Goal: Task Accomplishment & Management: Use online tool/utility

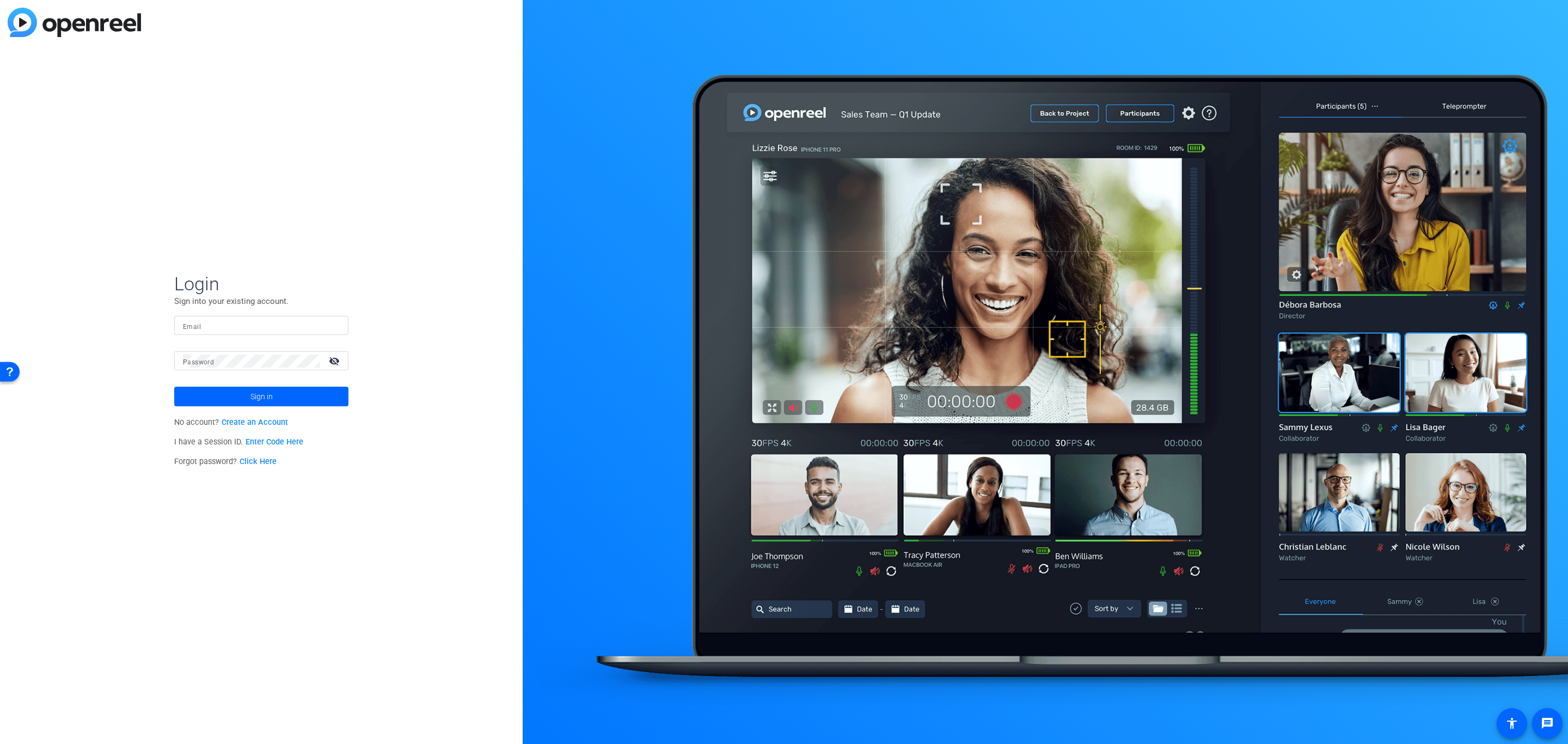
click at [259, 333] on div at bounding box center [261, 325] width 157 height 19
paste input "brian.camarao@ey.com 87iqnV@49Bcs"
click at [275, 327] on input "brian.camarao@ey.com 87iqnV@49Bcs" at bounding box center [261, 325] width 157 height 13
type input "brian.camarao@ey.com"
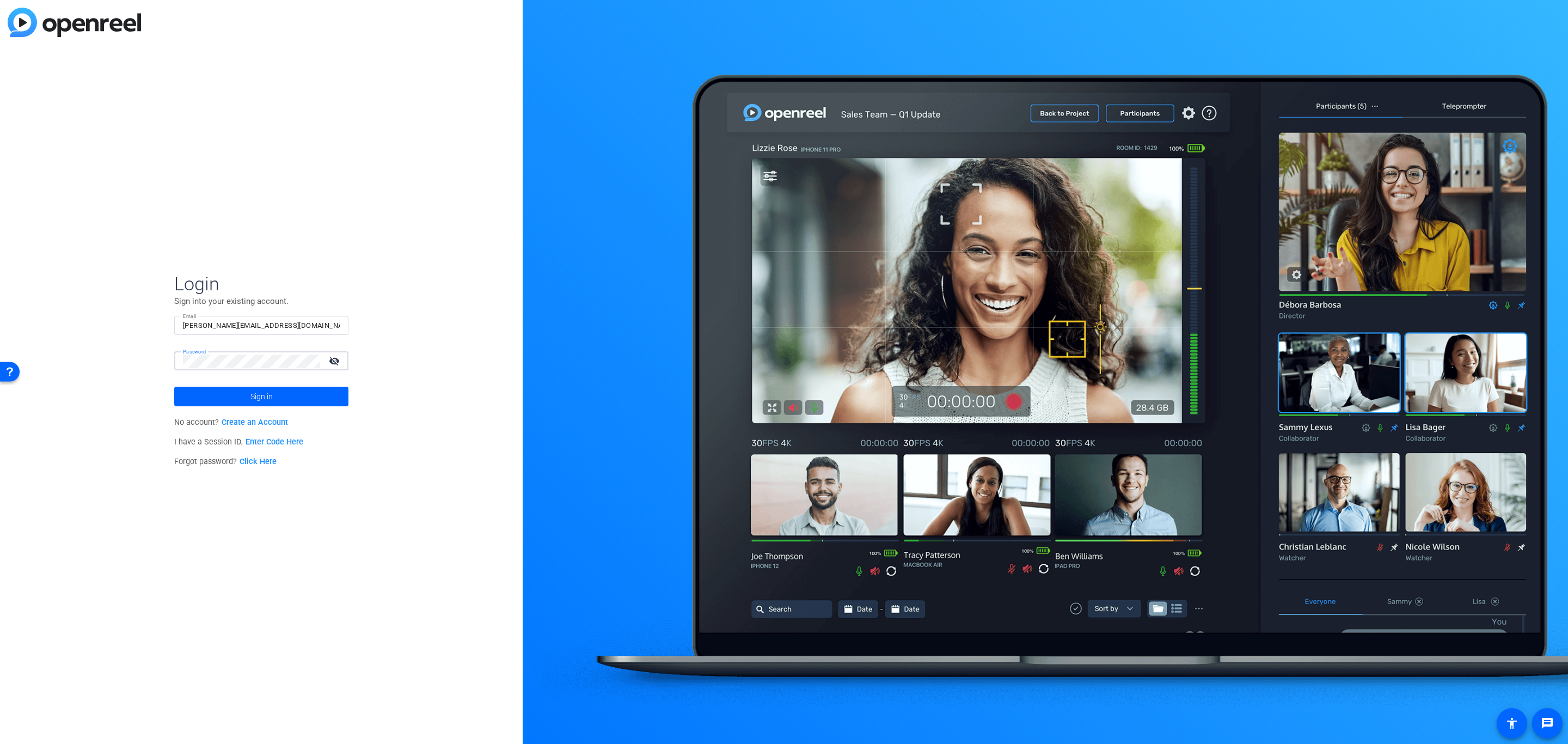
click at [174, 387] on button "Sign in" at bounding box center [260, 396] width 174 height 20
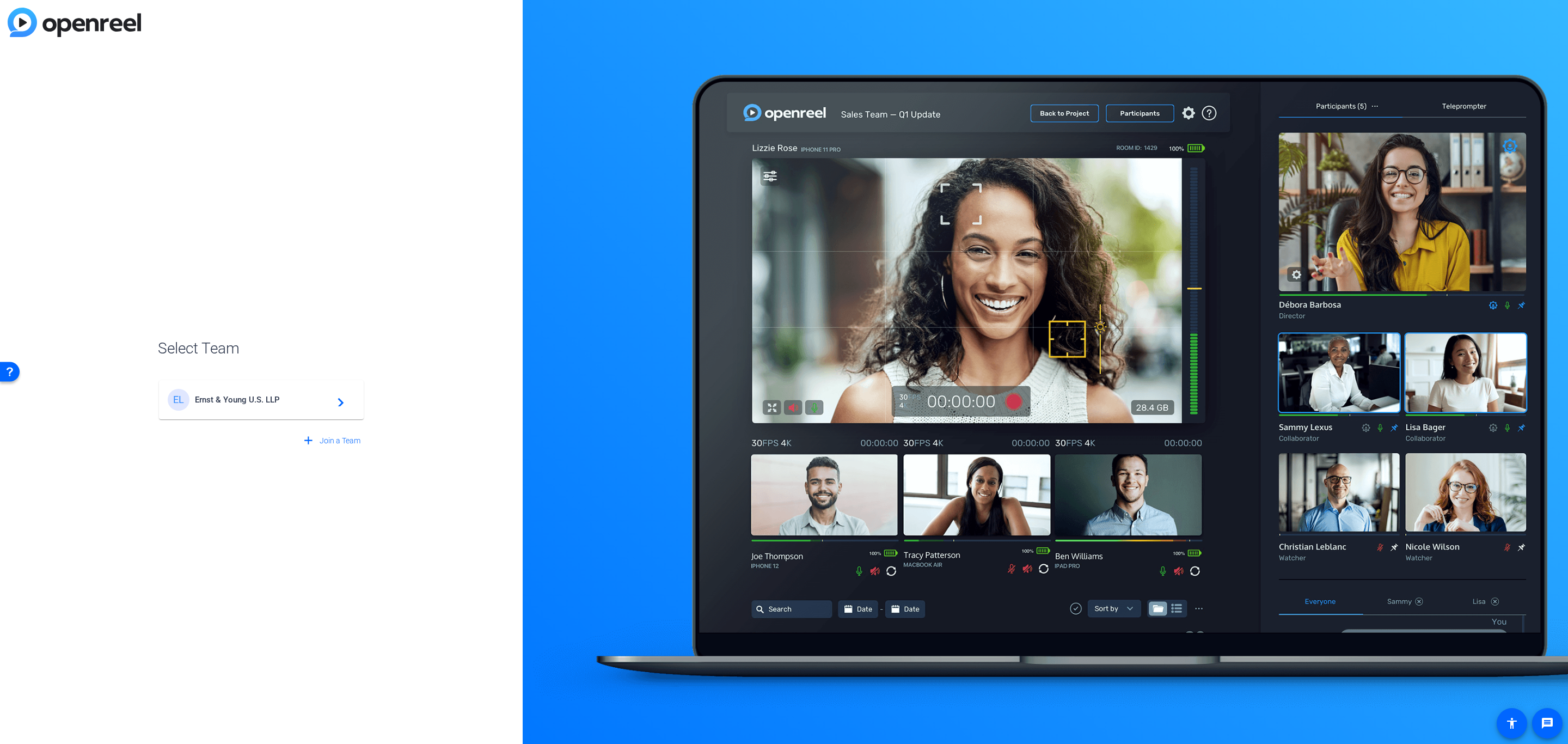
click at [247, 387] on mat-card-content "EL Ernst & Young U.S. LLP navigate_next" at bounding box center [260, 400] width 204 height 39
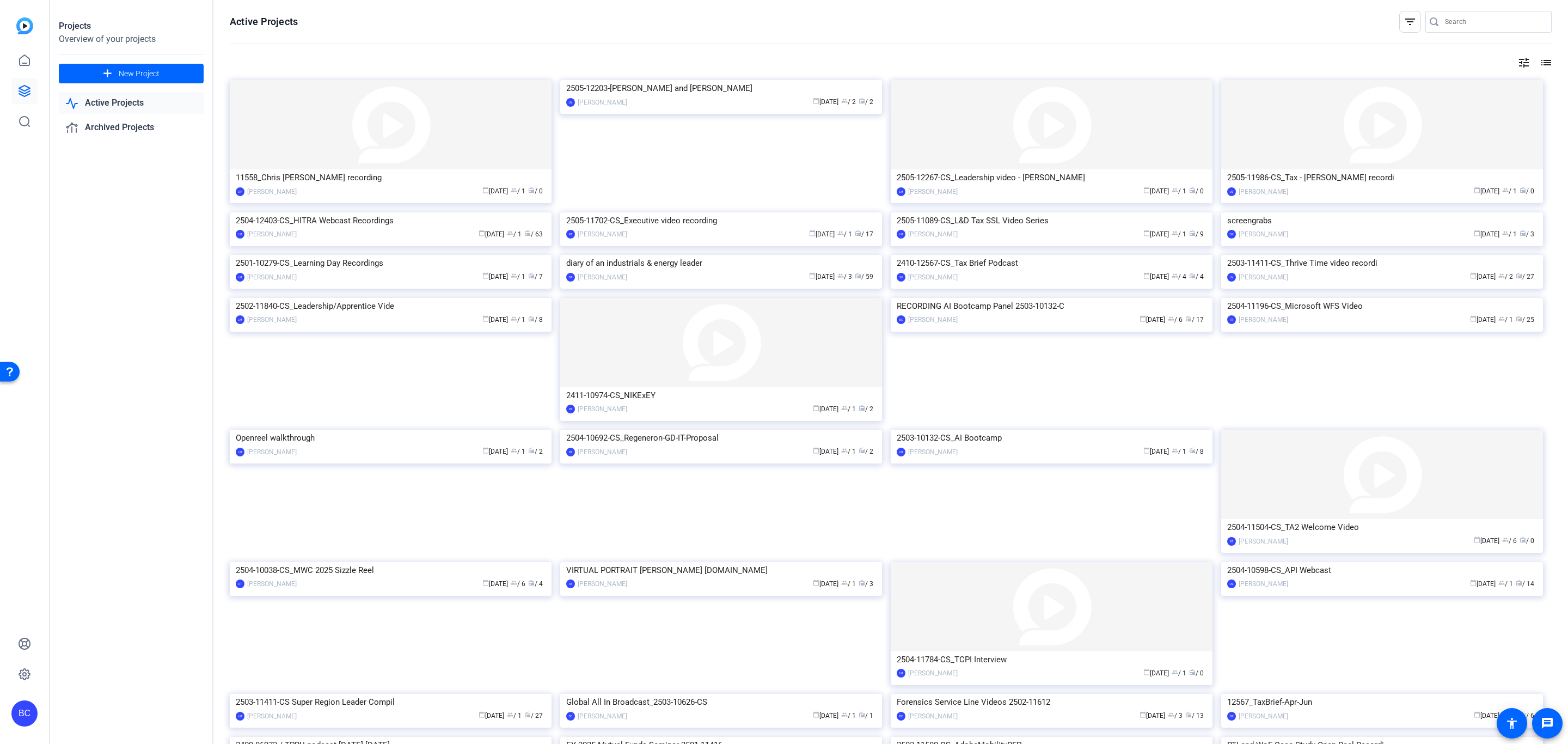
click at [1470, 26] on input "Search" at bounding box center [1494, 21] width 98 height 13
paste input "2505-11089-CS"
type input "2505-11089-CS"
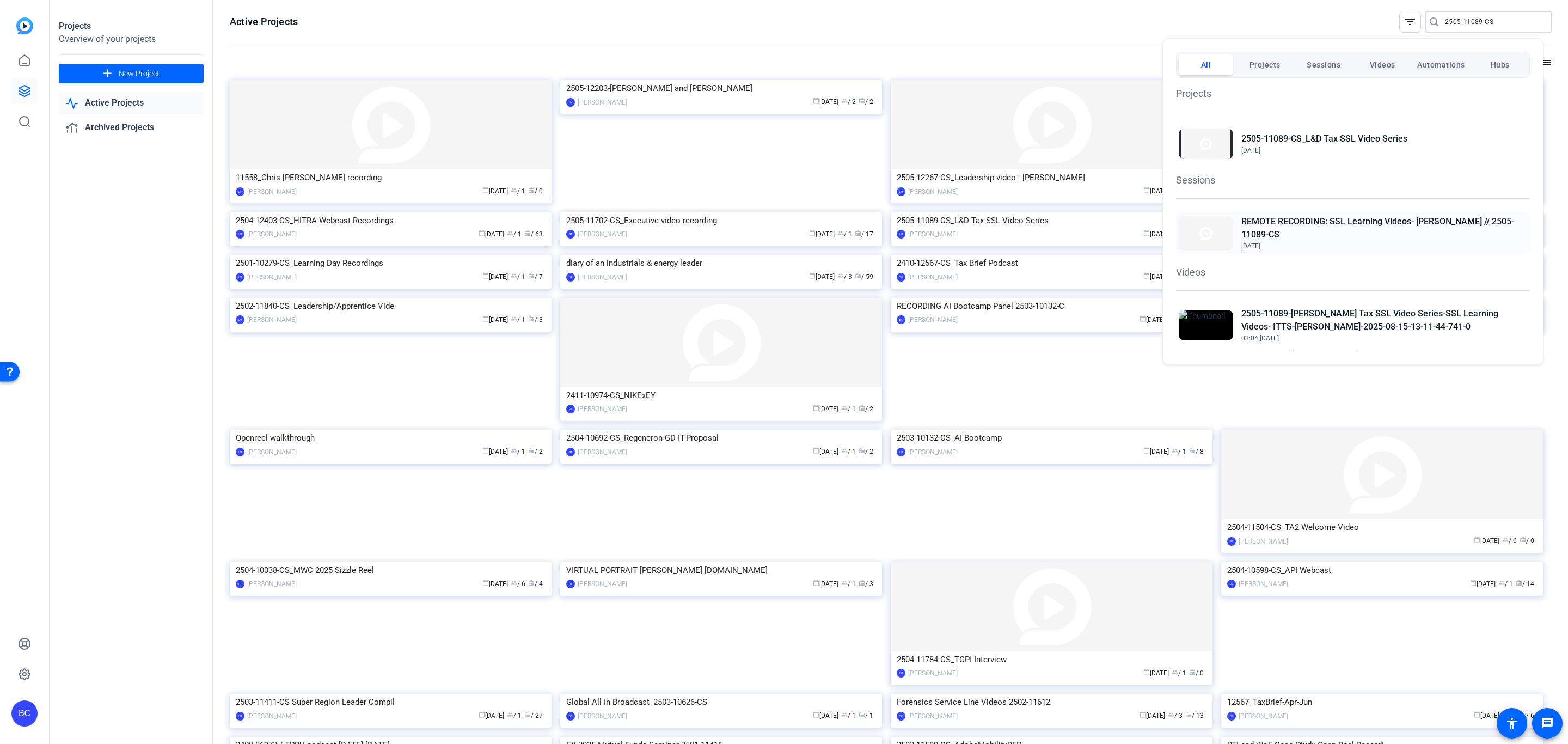
click at [1359, 242] on span "Aug 4, 2025" at bounding box center [1384, 246] width 286 height 10
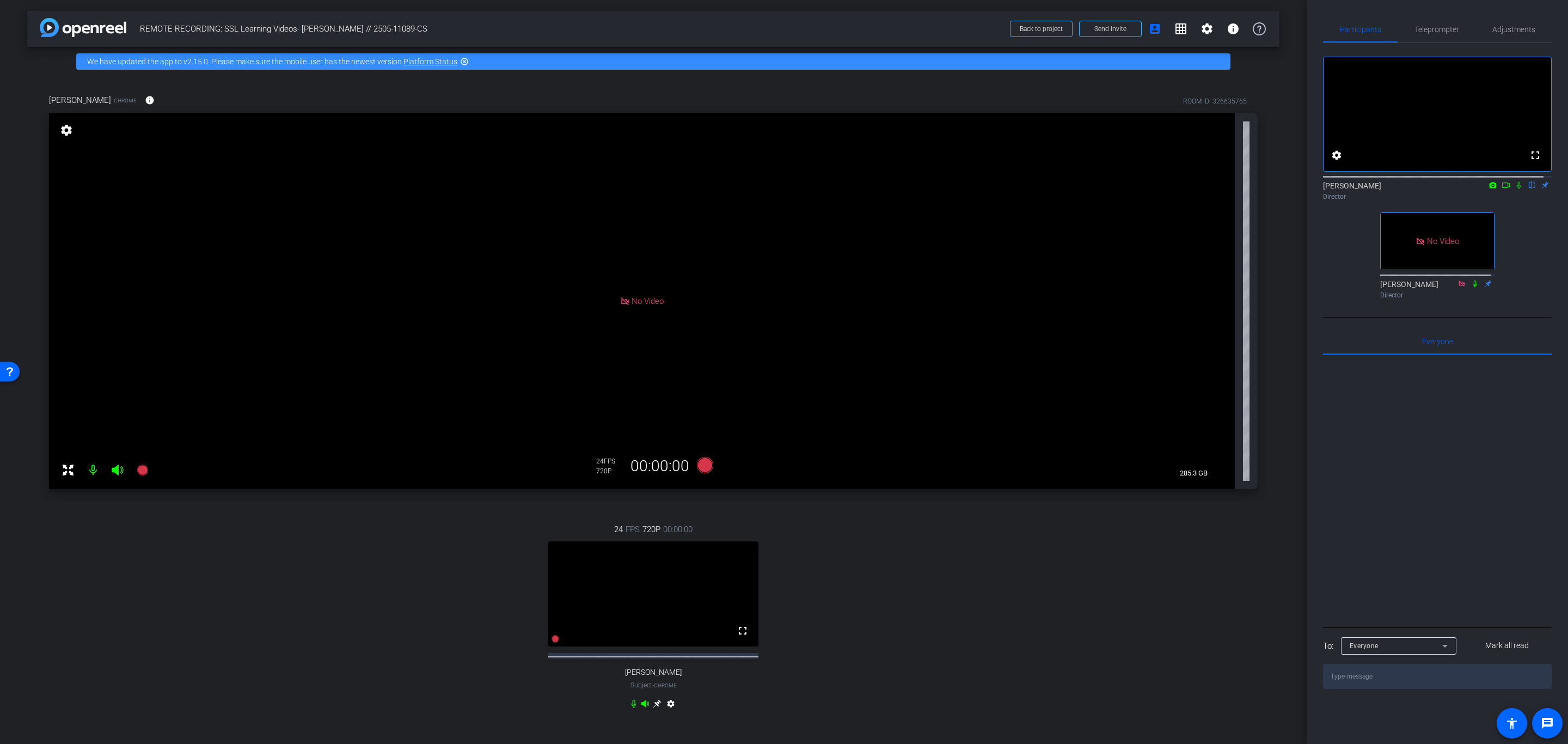
click at [1502, 189] on icon at bounding box center [1506, 185] width 8 height 8
click at [1526, 190] on mat-icon at bounding box center [1532, 186] width 13 height 10
click at [654, 708] on icon at bounding box center [657, 703] width 8 height 8
click at [980, 376] on video at bounding box center [642, 301] width 1186 height 376
click at [1511, 20] on span "Adjustments" at bounding box center [1514, 29] width 43 height 26
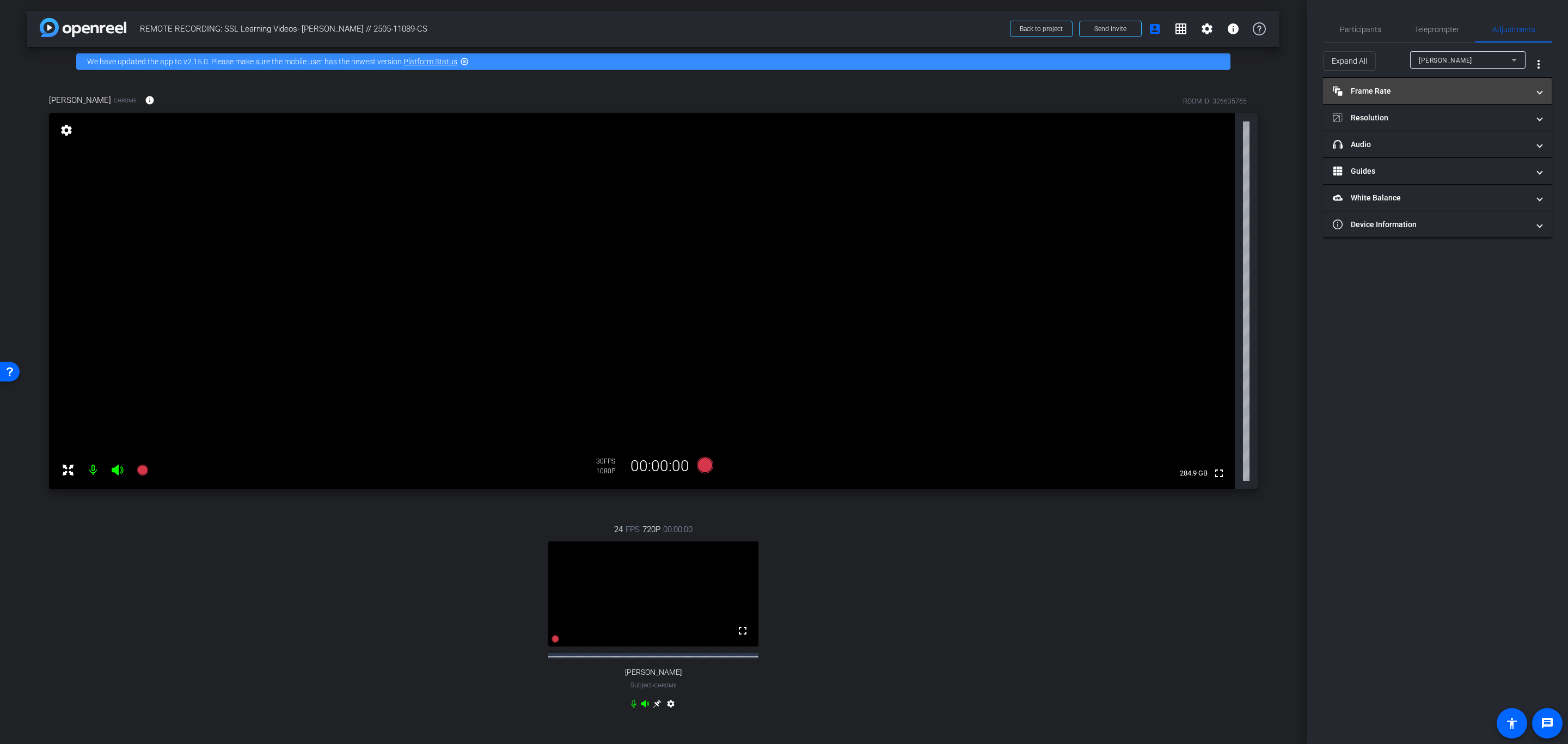
click at [1386, 87] on mat-panel-title "Frame Rate Frame Rate" at bounding box center [1431, 91] width 196 height 11
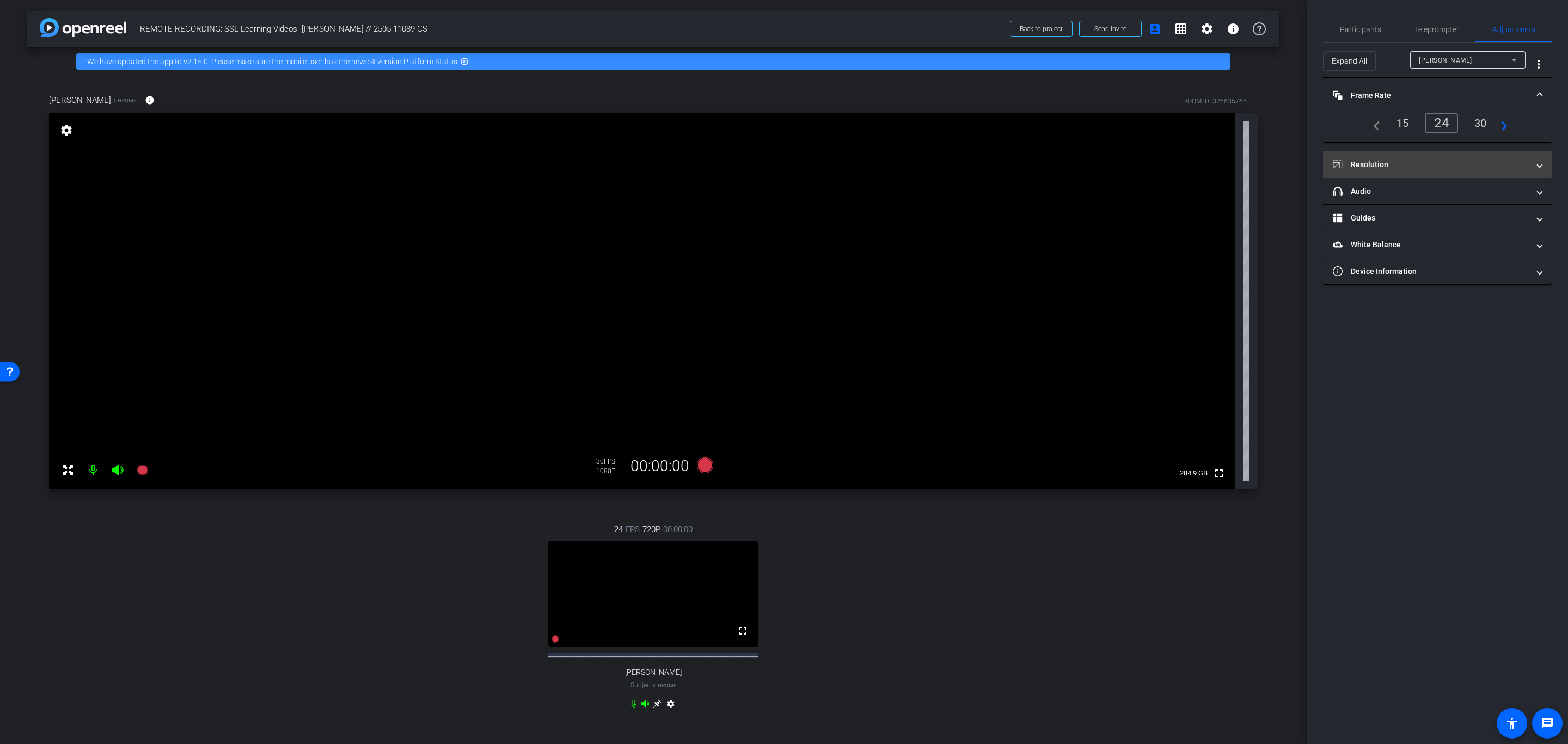
click at [1389, 160] on mat-panel-title "Resolution" at bounding box center [1431, 164] width 196 height 11
click at [1442, 189] on div "1080" at bounding box center [1447, 197] width 41 height 19
click at [1483, 125] on div "30" at bounding box center [1481, 123] width 29 height 19
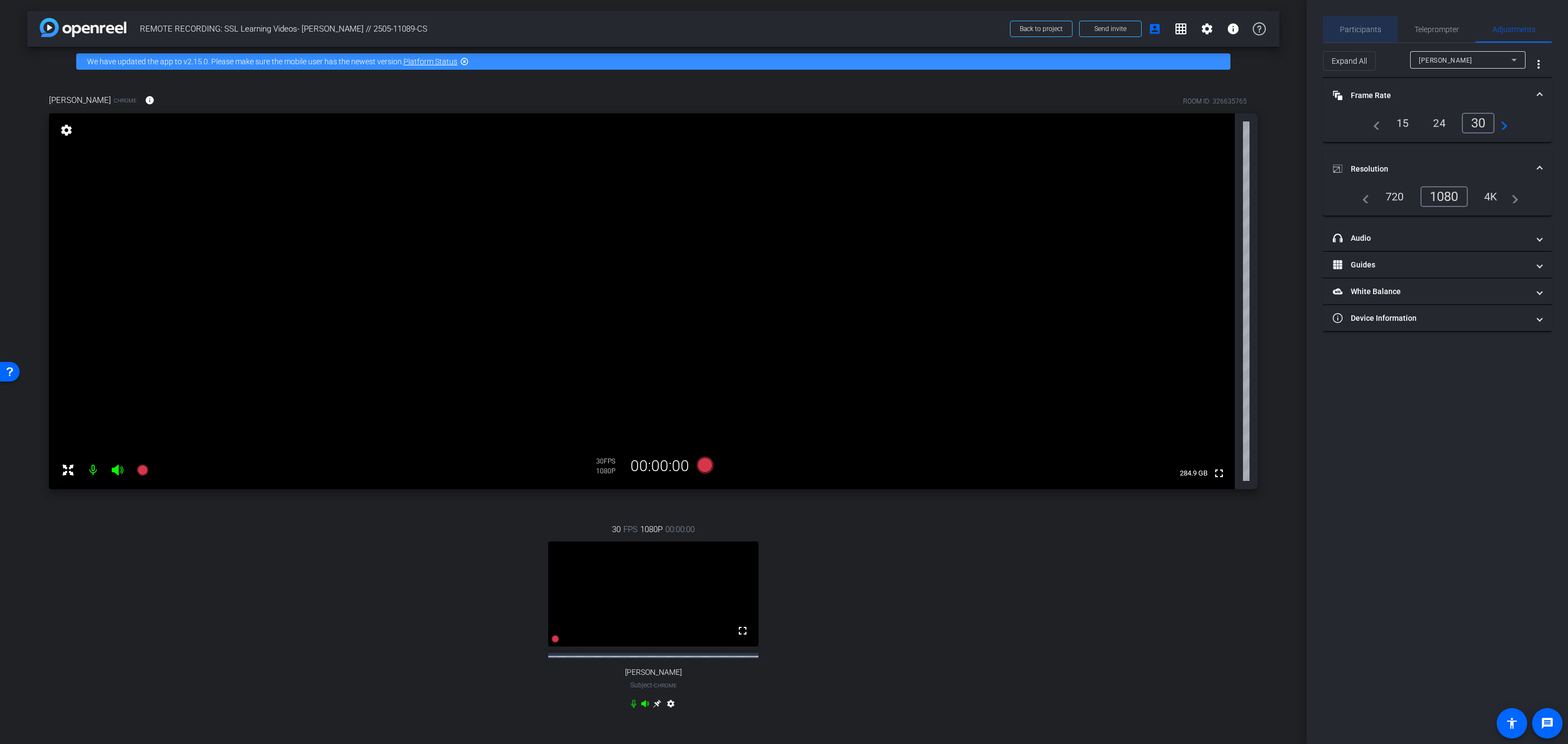
click at [1369, 28] on span "Participants" at bounding box center [1360, 29] width 42 height 8
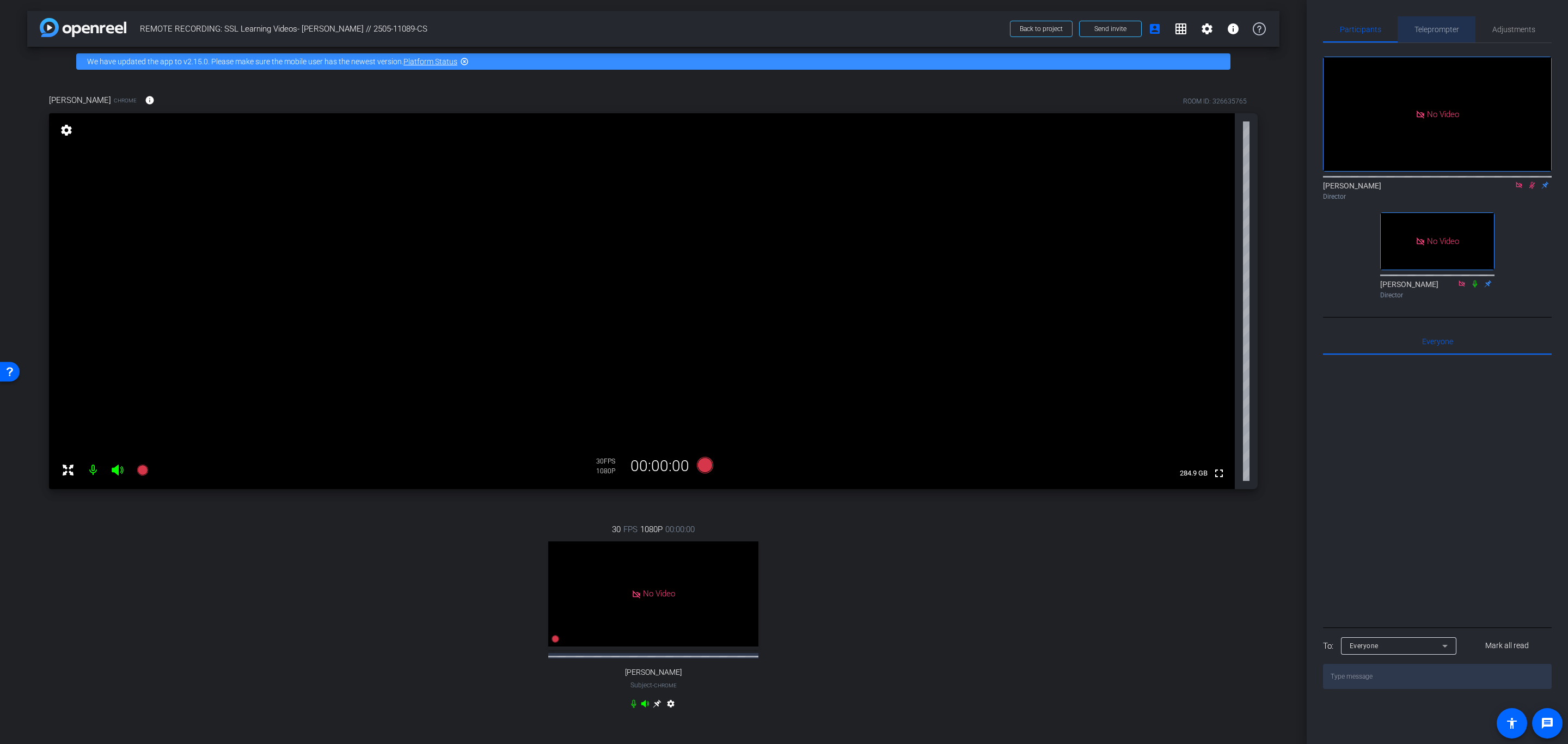
click at [1459, 30] on div "Teleprompter" at bounding box center [1437, 29] width 78 height 26
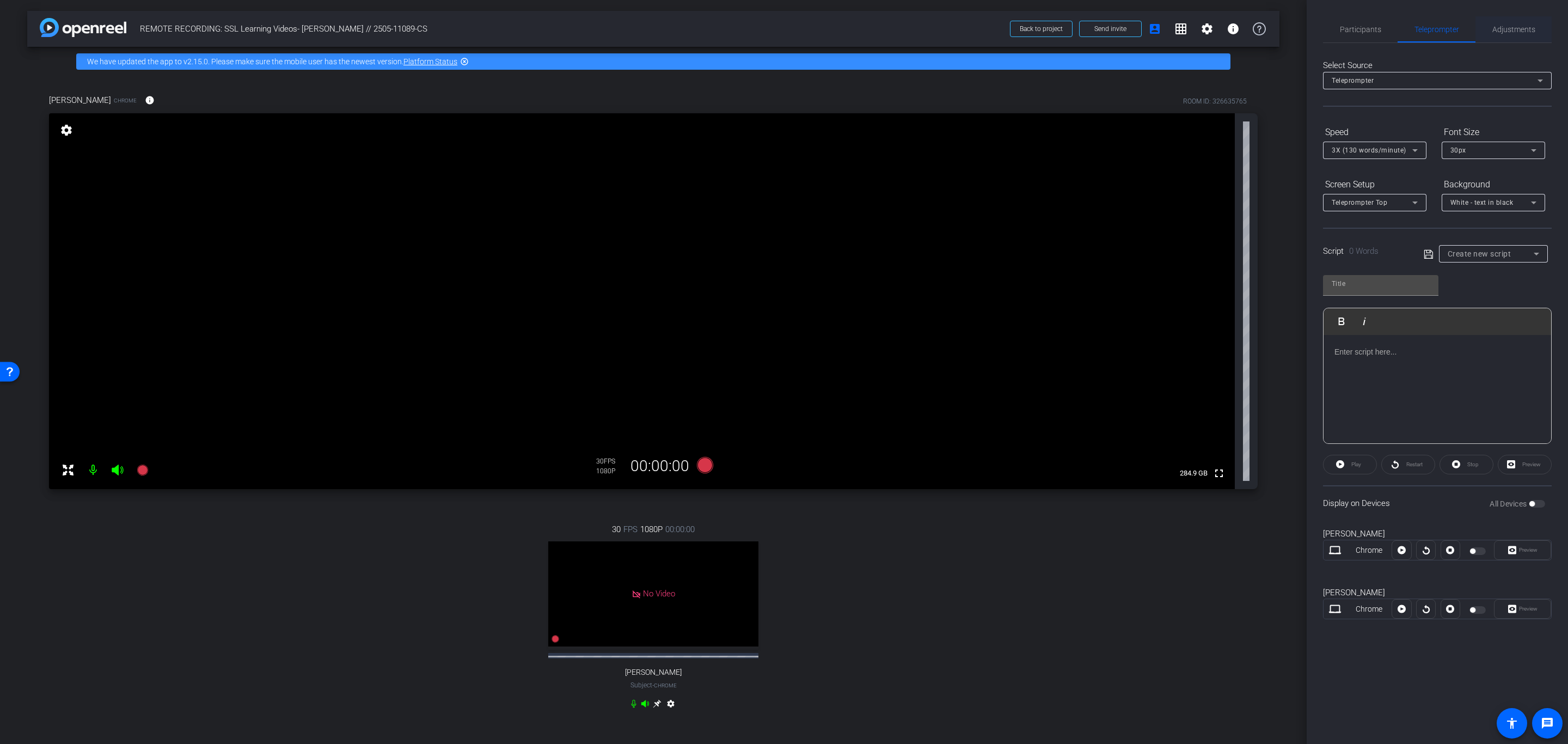
click at [1535, 31] on div "Adjustments" at bounding box center [1514, 29] width 76 height 26
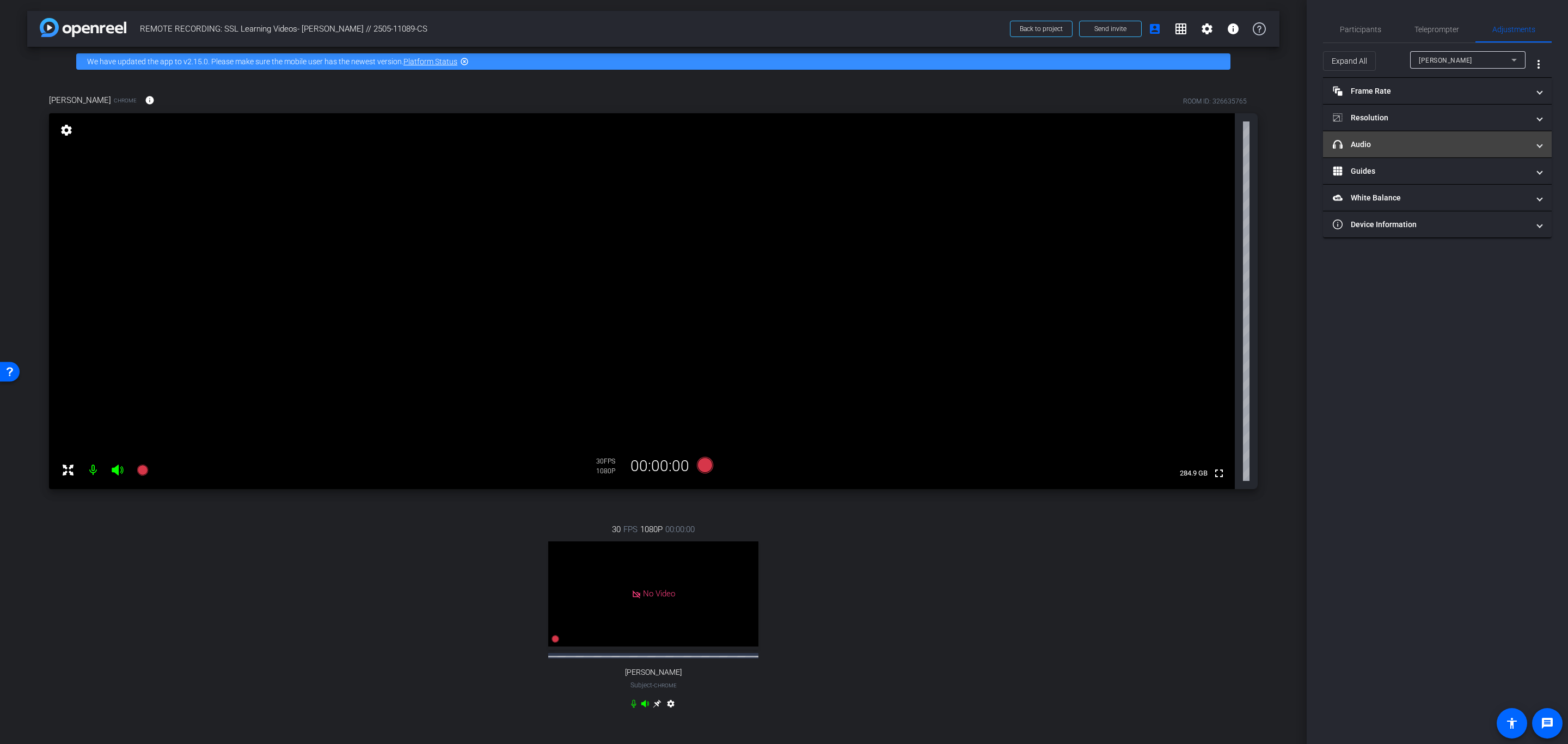
click at [1379, 143] on mat-panel-title "headphone icon Audio" at bounding box center [1431, 144] width 196 height 11
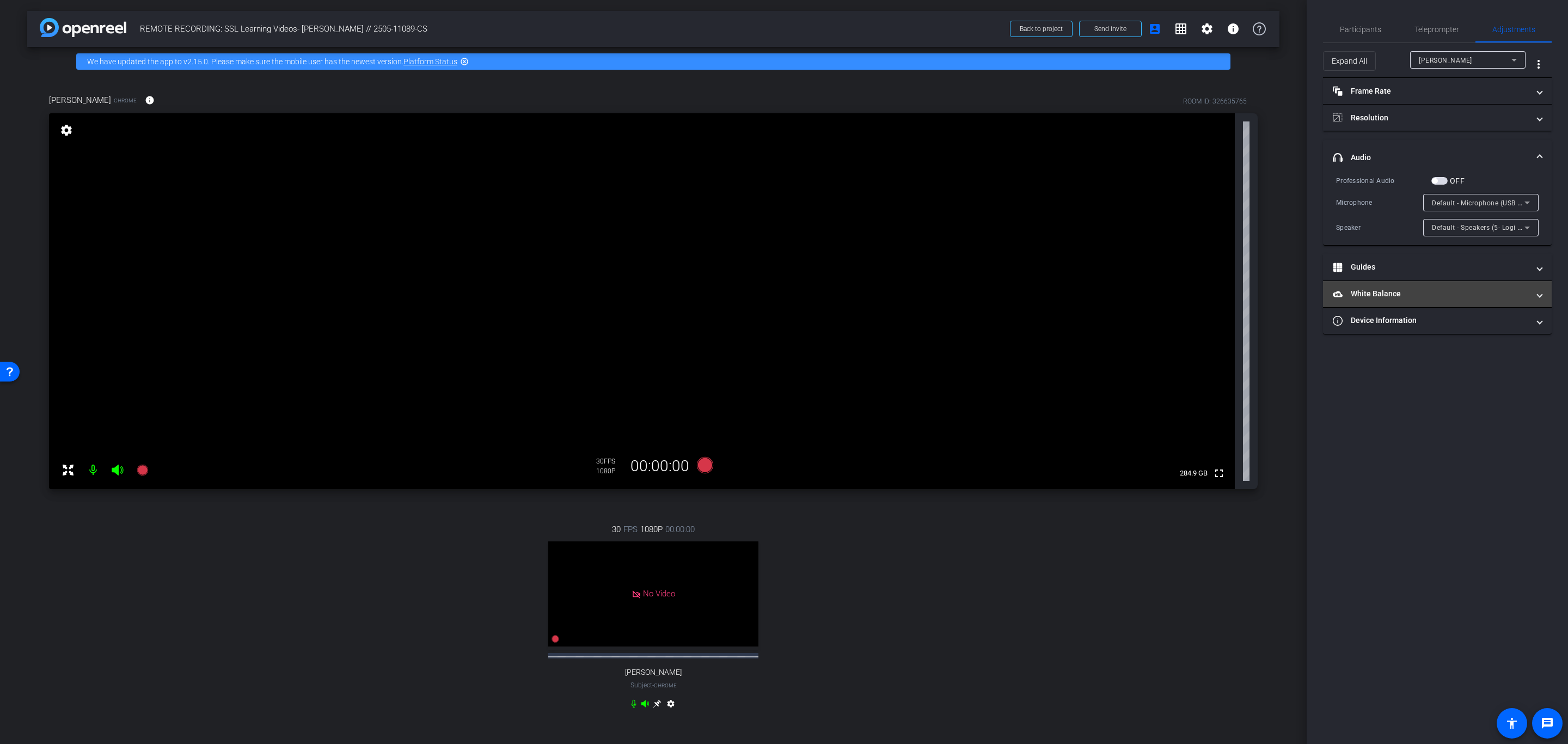
click at [1390, 291] on mat-panel-title "White Balance White Balance" at bounding box center [1431, 294] width 196 height 11
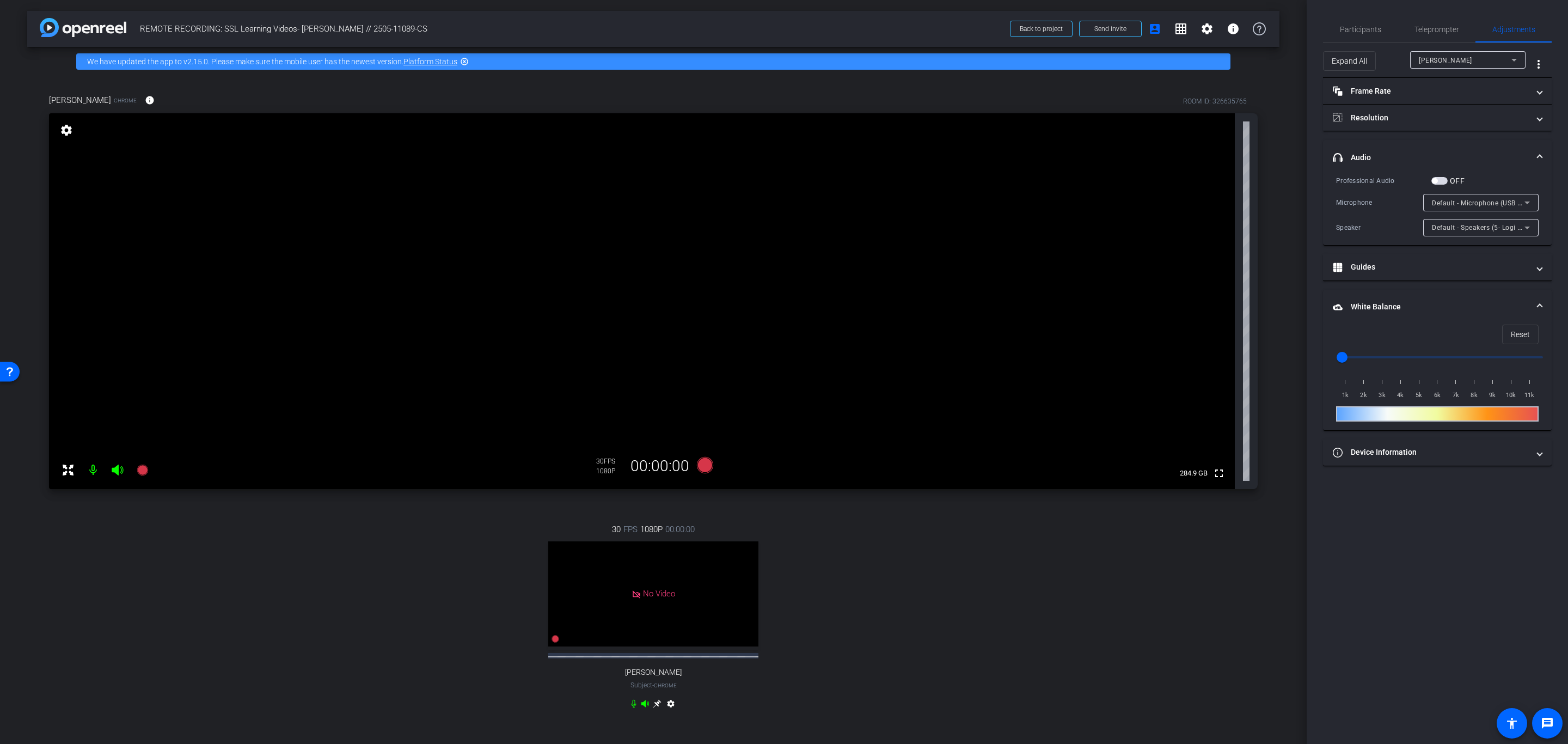
drag, startPoint x: 1398, startPoint y: 282, endPoint x: 1517, endPoint y: 595, distance: 334.9
click at [1517, 595] on div "Participants Teleprompter Adjustments [PERSON_NAME] Director [PERSON_NAME] Dire…" at bounding box center [1437, 372] width 261 height 744
click at [1368, 21] on span "Participants" at bounding box center [1360, 29] width 42 height 26
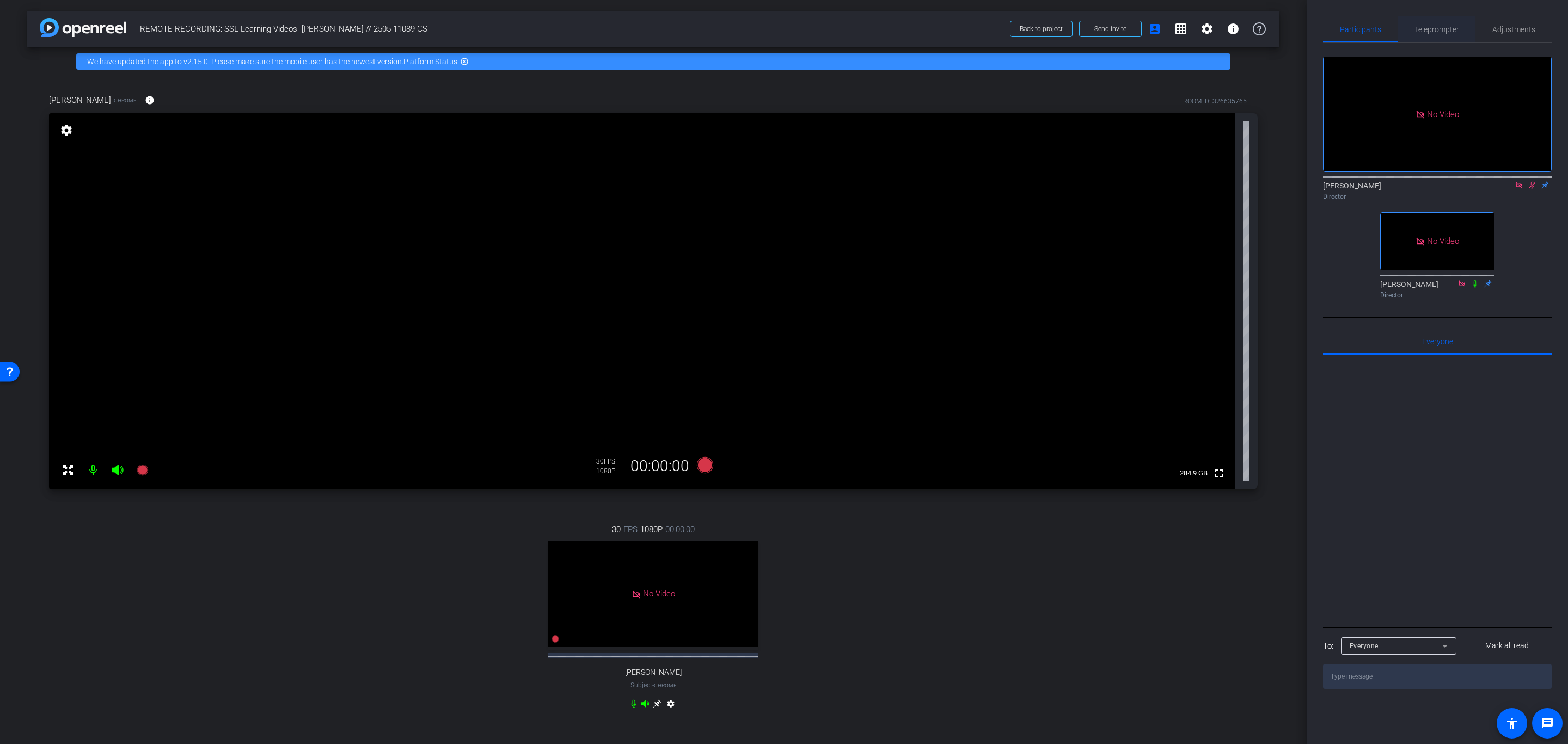
click at [1435, 30] on span "Teleprompter" at bounding box center [1437, 29] width 45 height 8
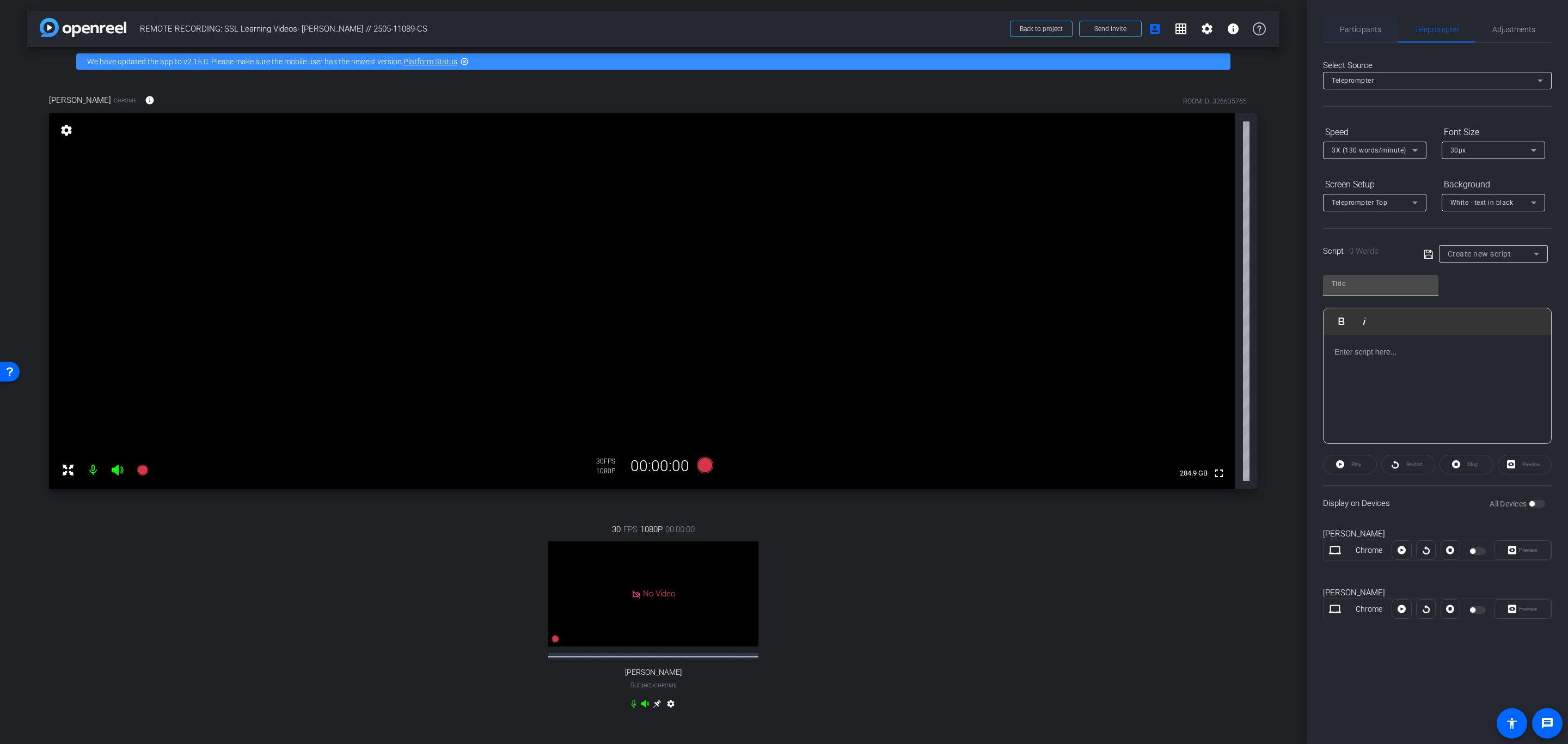
click at [1359, 26] on span "Participants" at bounding box center [1360, 29] width 42 height 8
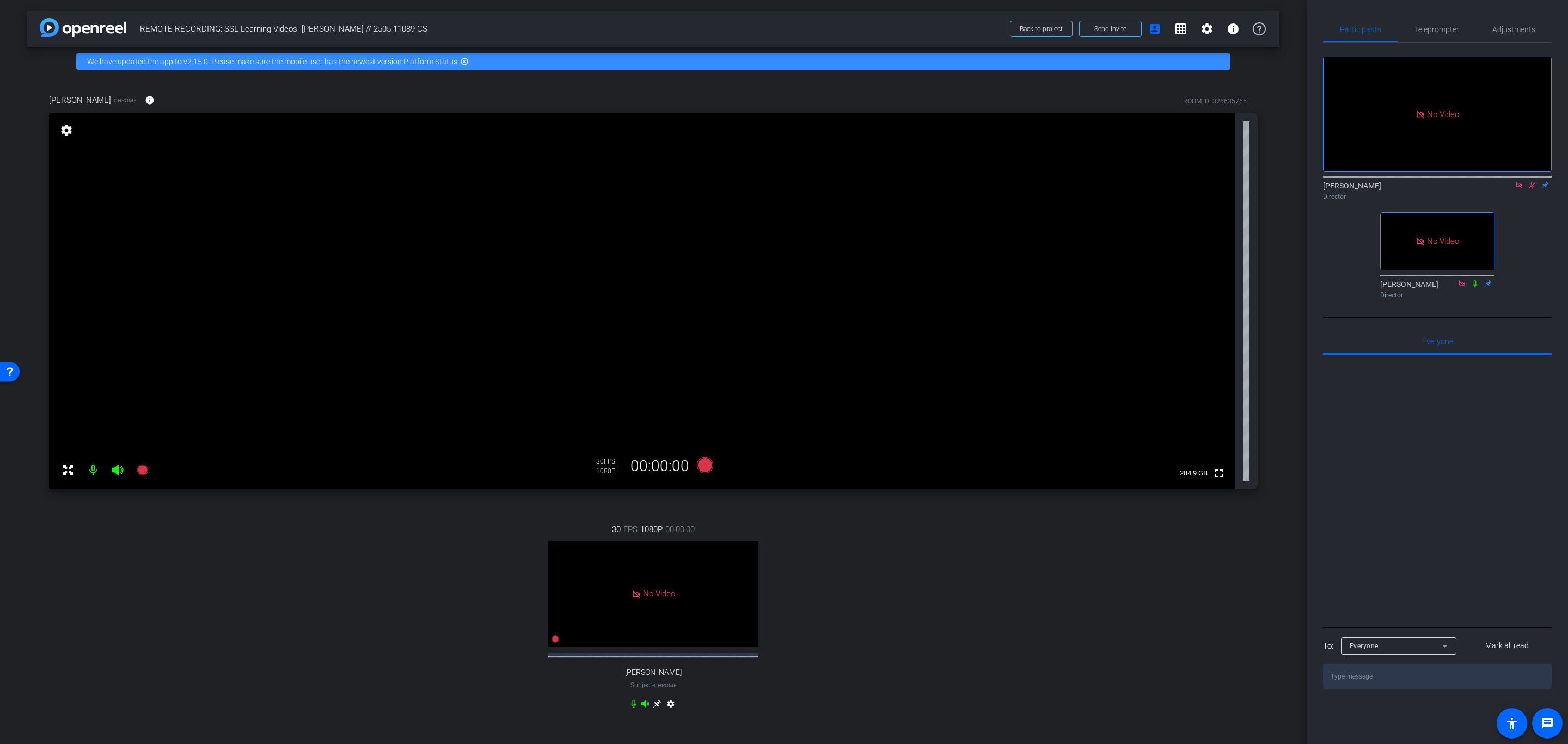
click at [1532, 182] on icon at bounding box center [1532, 185] width 6 height 7
click at [1030, 615] on div "30 FPS 1080P 00:00:00 No Video [PERSON_NAME] Subject - Chrome settings" at bounding box center [653, 618] width 1208 height 225
click at [1039, 31] on span "Back to project" at bounding box center [1041, 29] width 43 height 8
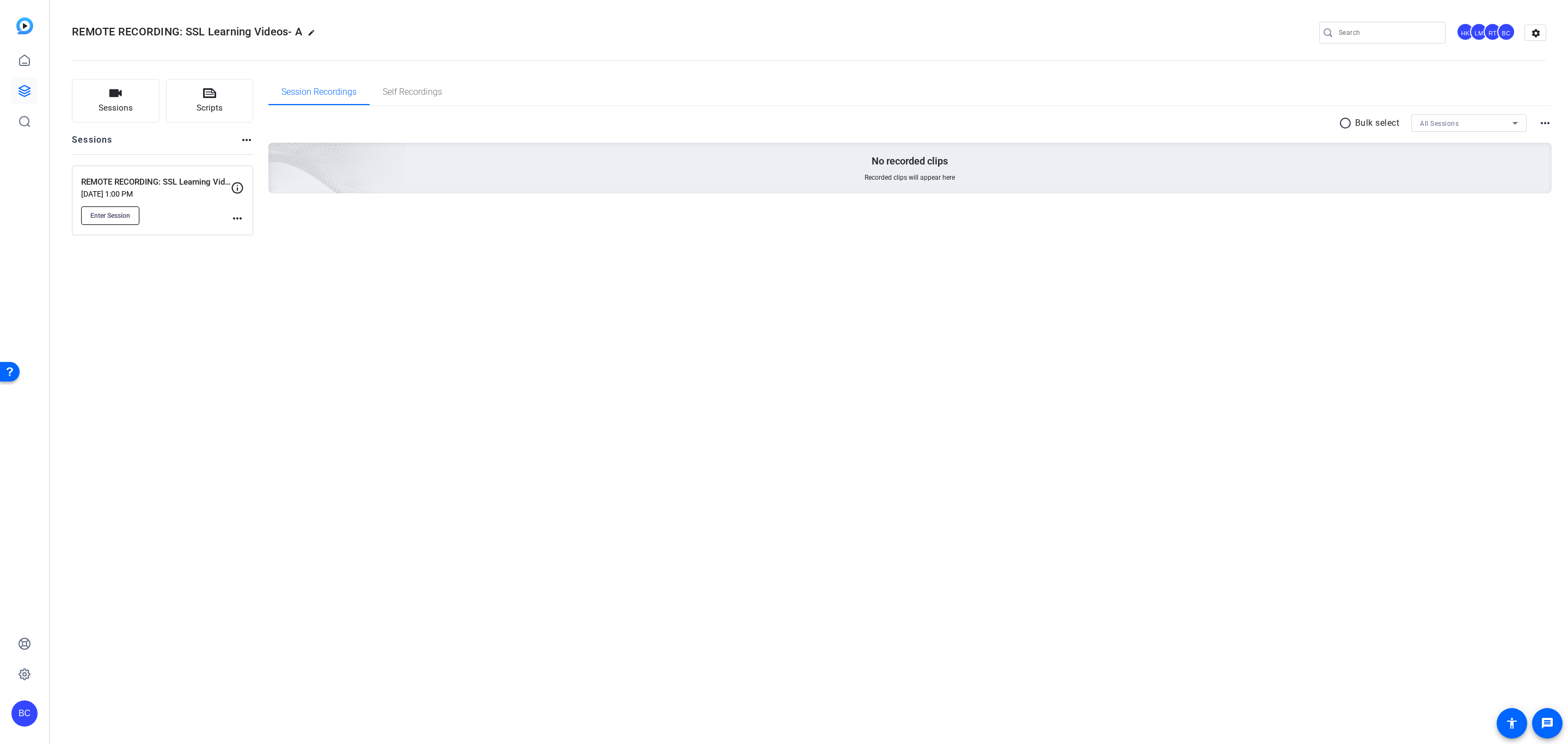
click at [108, 211] on span "Enter Session" at bounding box center [110, 215] width 40 height 8
click at [128, 218] on span "Enter Session" at bounding box center [110, 215] width 40 height 8
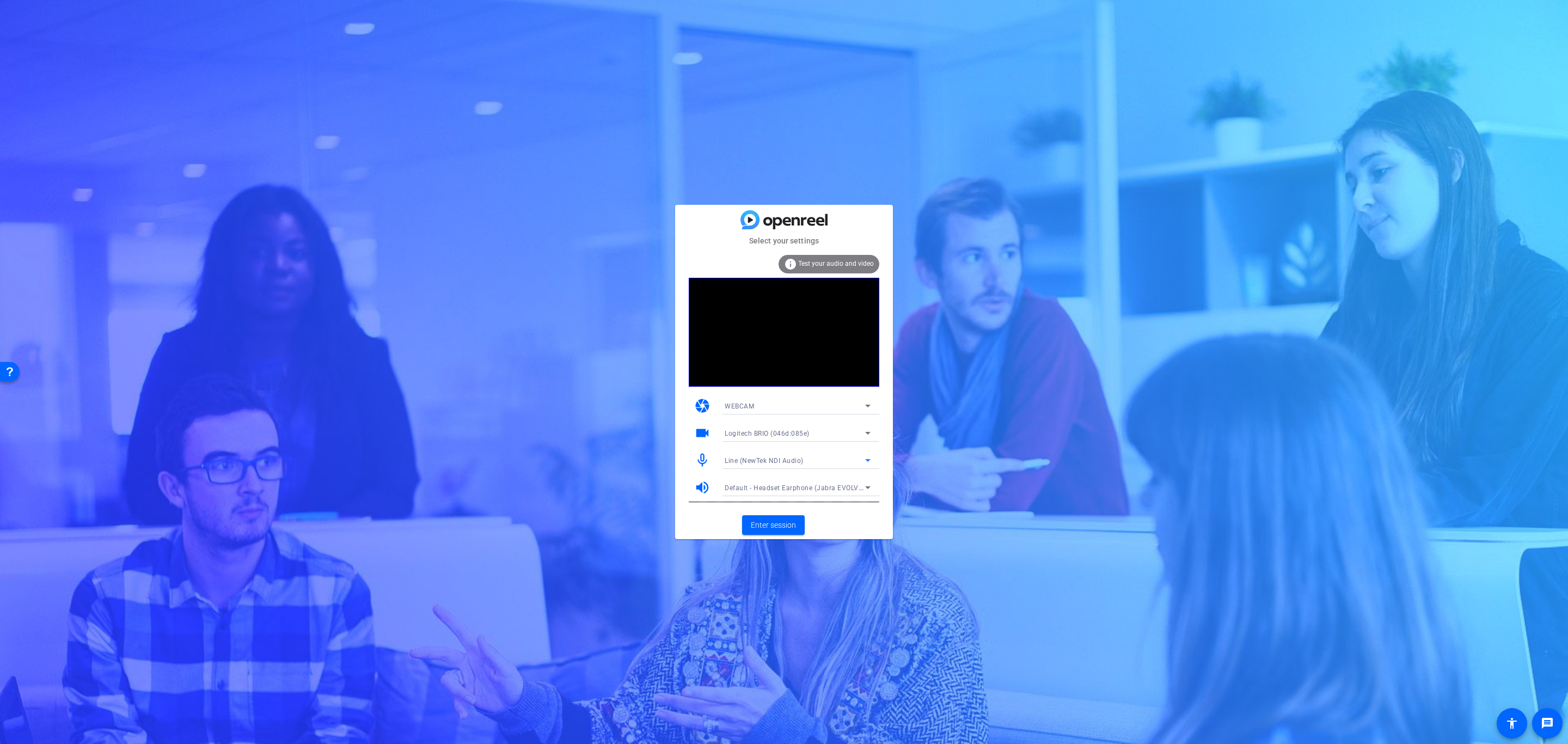
click at [868, 457] on icon at bounding box center [868, 460] width 13 height 13
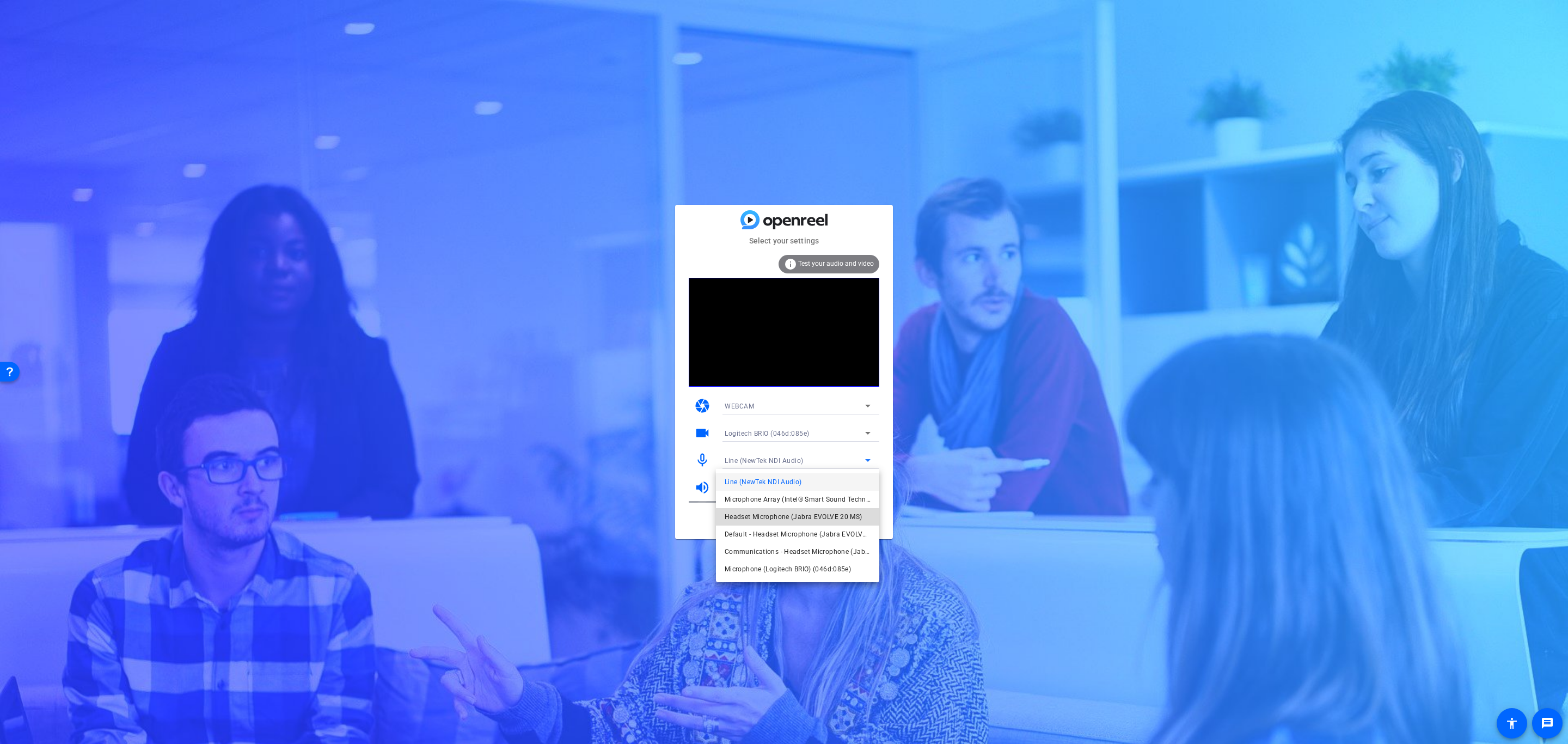
click at [837, 515] on span "Headset Microphone (Jabra EVOLVE 20 MS)" at bounding box center [794, 517] width 137 height 13
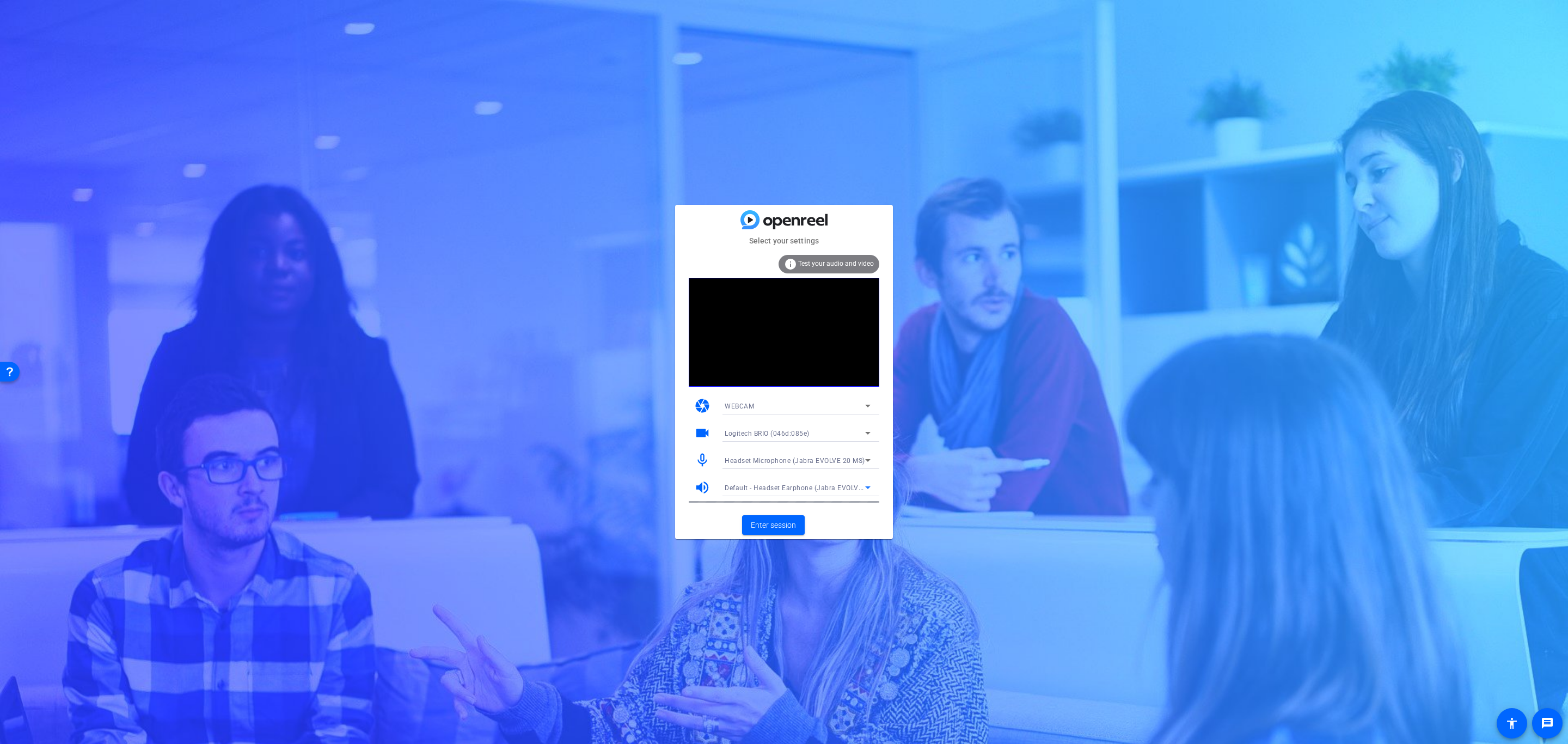
click at [868, 484] on icon at bounding box center [868, 487] width 13 height 13
click at [853, 511] on span "Default - Headset Earphone (Jabra EVOLVE 20 MS)" at bounding box center [798, 509] width 146 height 13
click at [778, 523] on span "Enter session" at bounding box center [773, 524] width 45 height 11
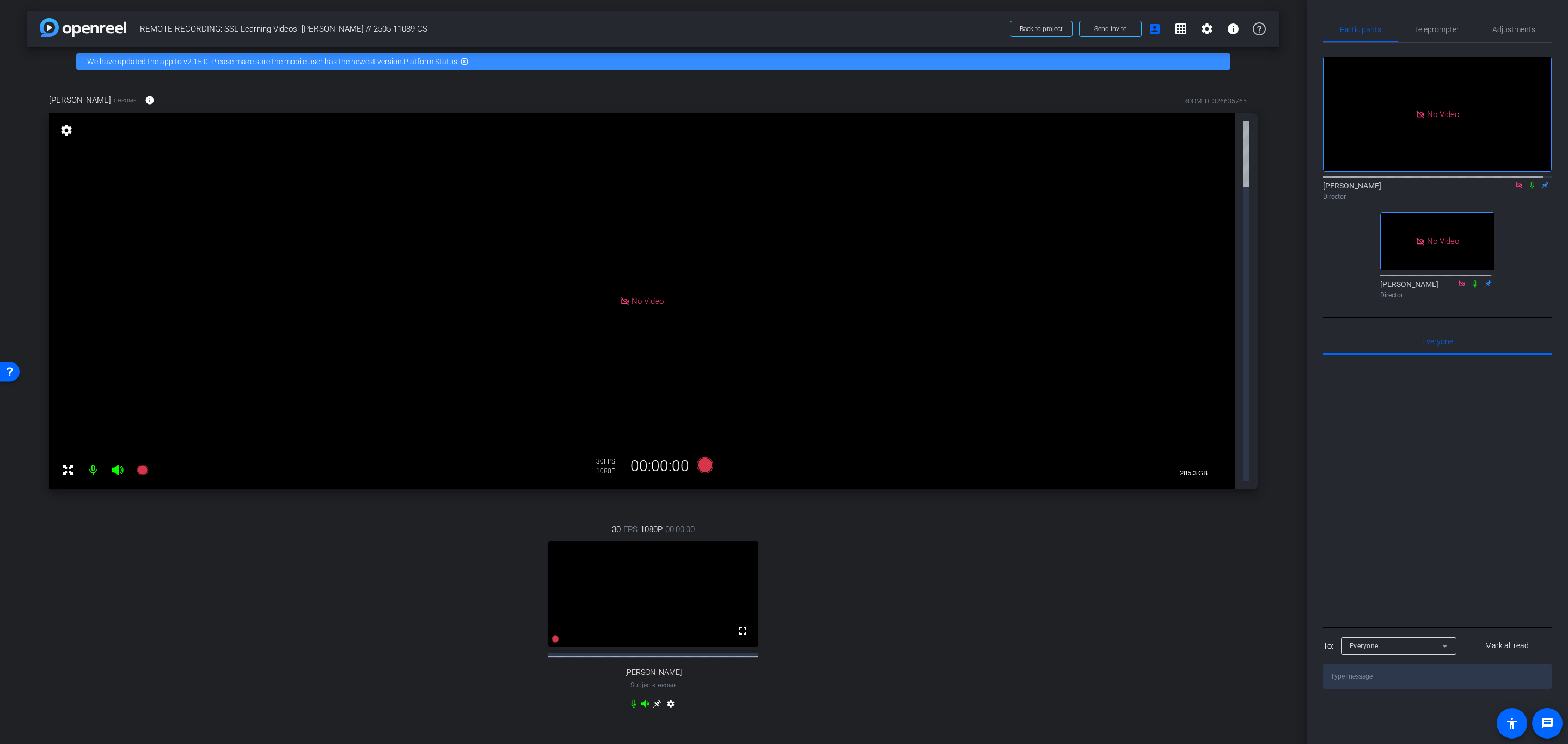
click at [1527, 189] on icon at bounding box center [1532, 185] width 8 height 8
click at [656, 699] on icon at bounding box center [657, 703] width 8 height 8
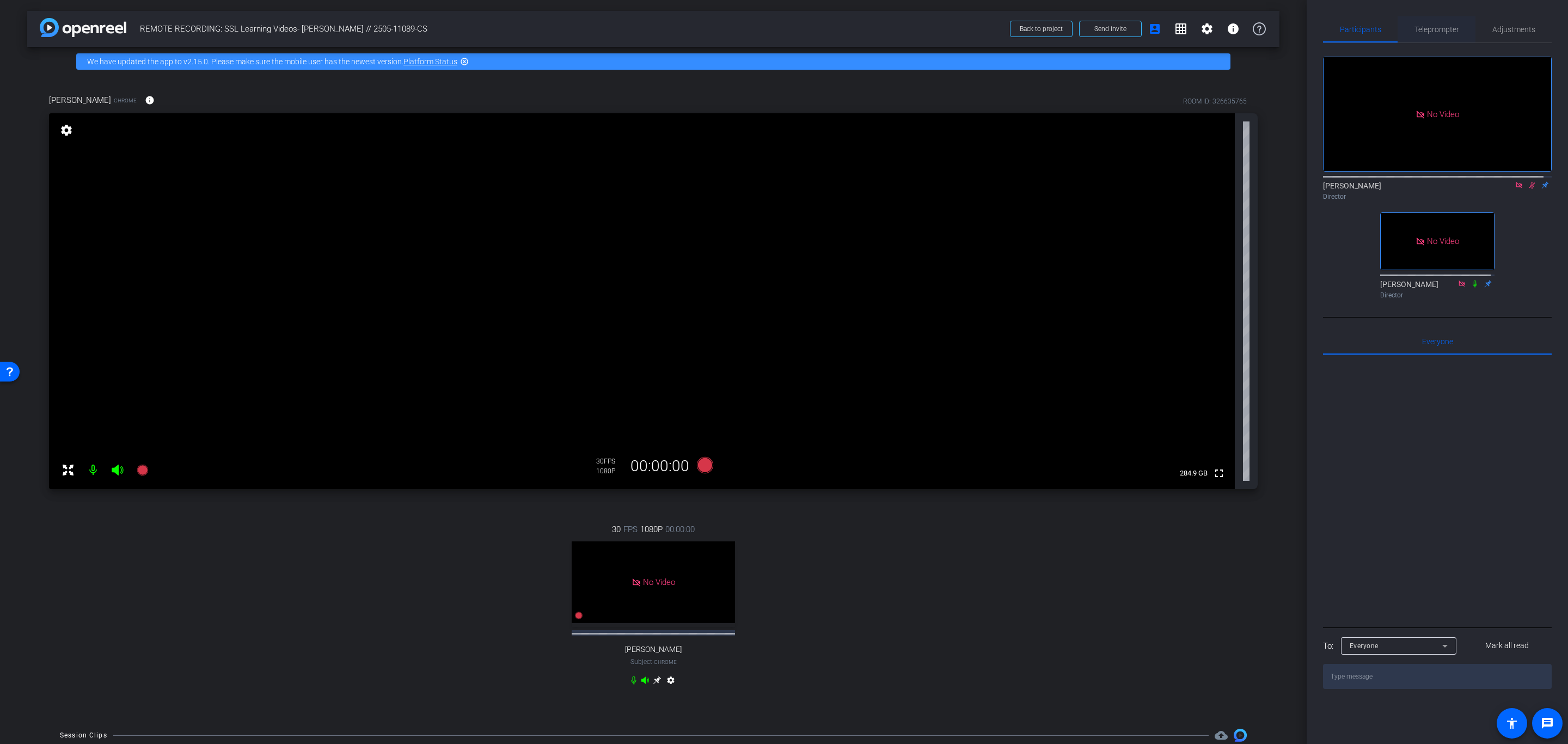
click at [1425, 24] on span "Teleprompter" at bounding box center [1437, 29] width 45 height 26
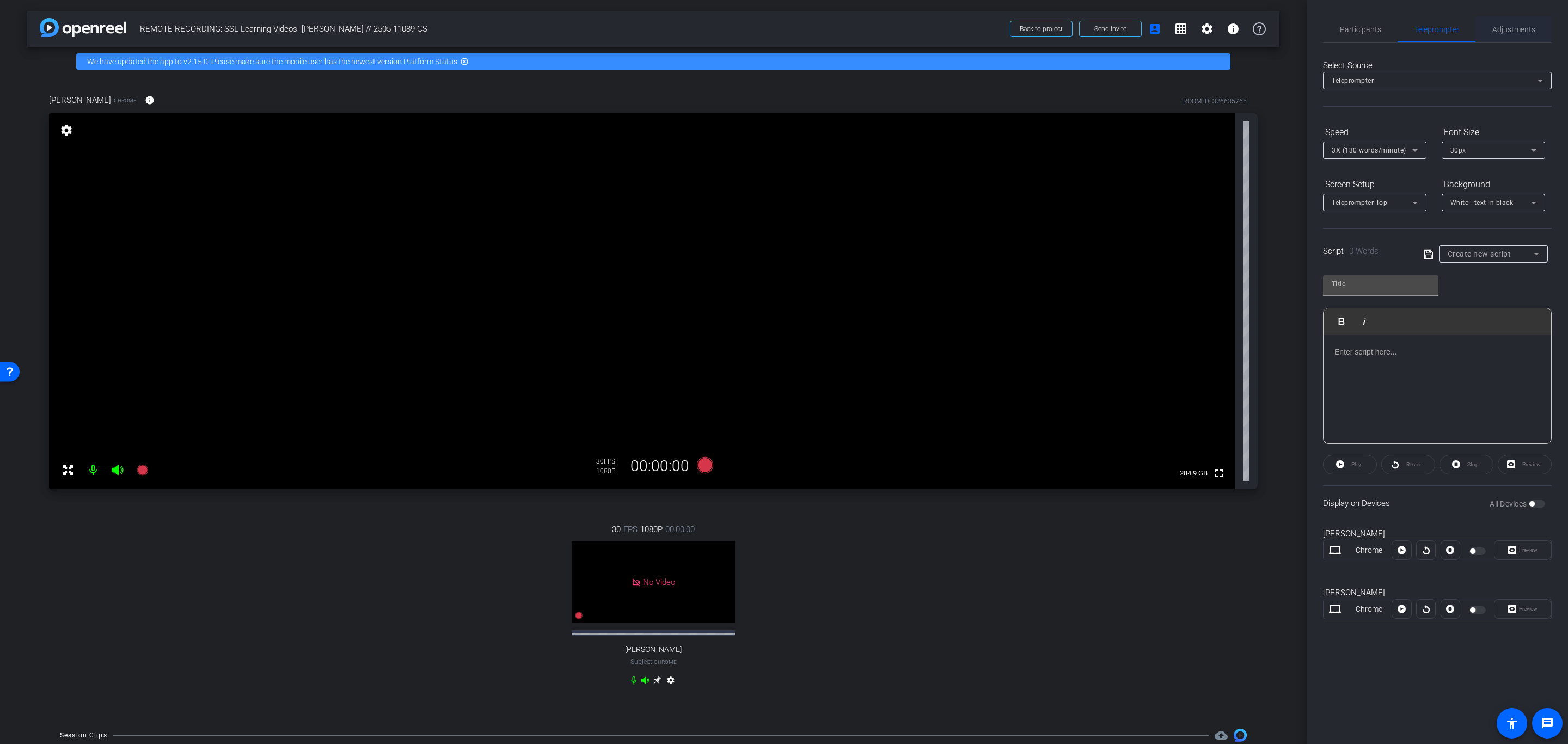
click at [1524, 25] on span "Adjustments" at bounding box center [1514, 29] width 43 height 8
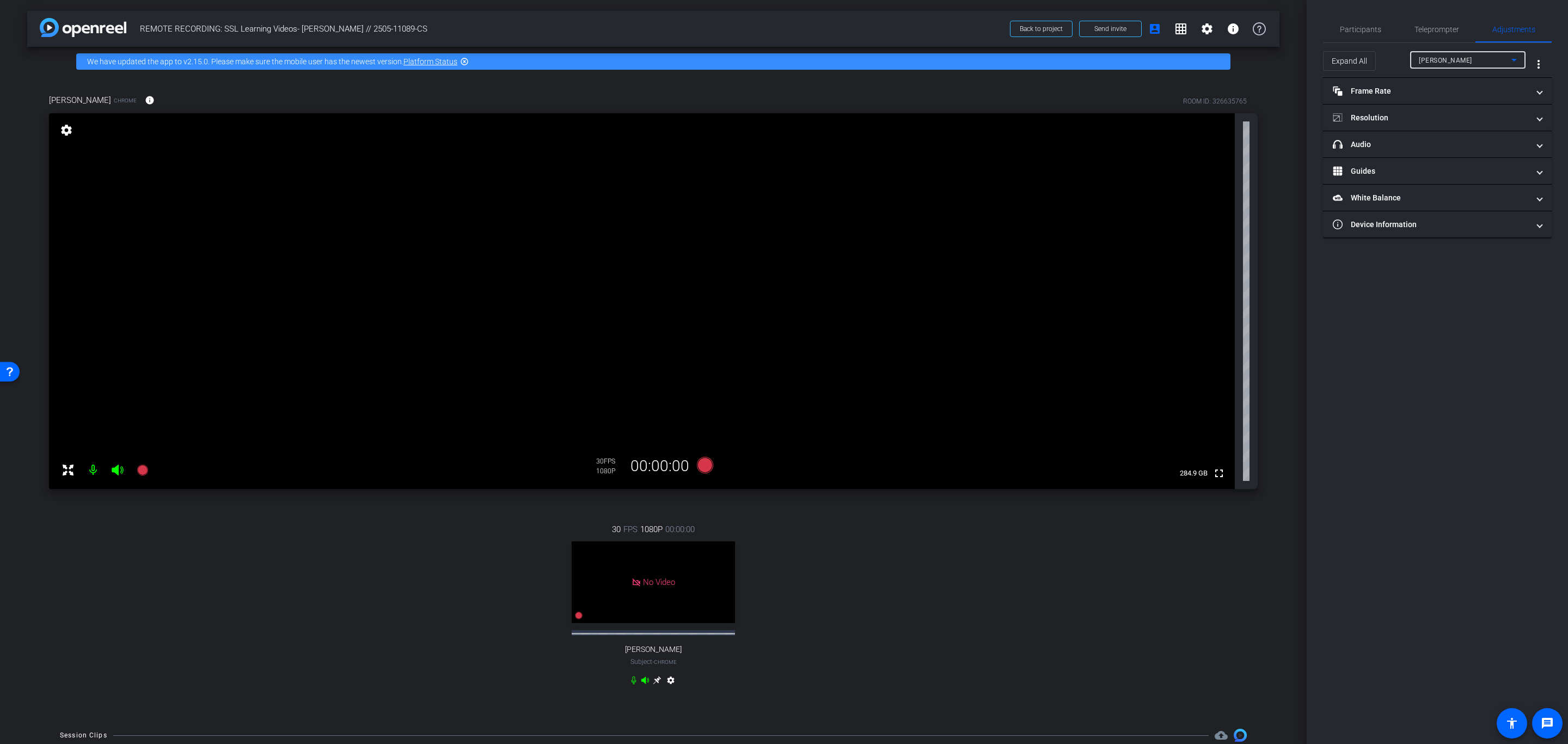
click at [1480, 65] on div "[PERSON_NAME]" at bounding box center [1465, 60] width 92 height 14
click at [1454, 97] on span "[PERSON_NAME]" at bounding box center [1446, 98] width 55 height 13
click at [1400, 90] on mat-panel-title "Frame Rate Frame Rate" at bounding box center [1431, 91] width 196 height 11
click at [1381, 162] on mat-panel-title "Resolution" at bounding box center [1431, 164] width 196 height 11
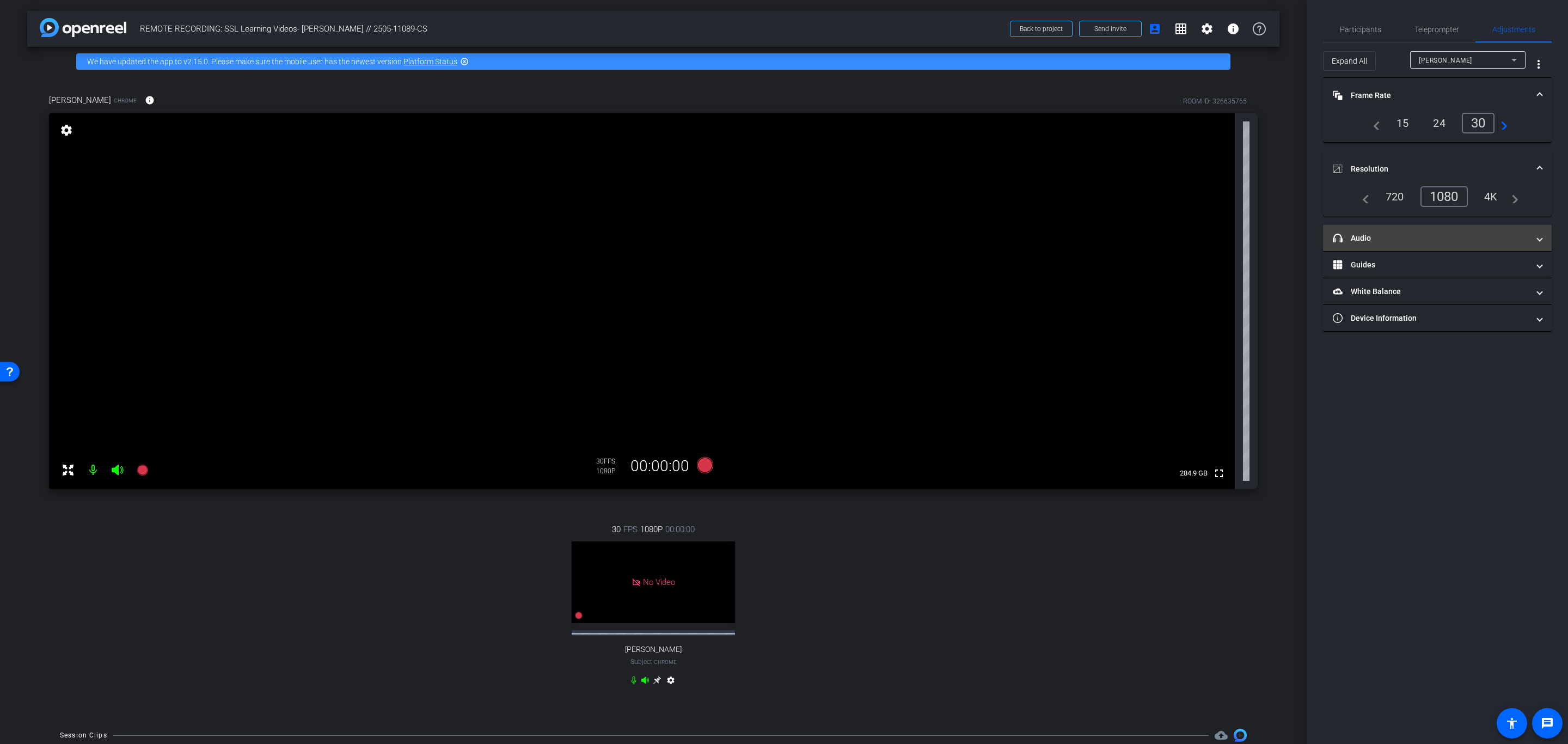
click at [1418, 241] on mat-panel-title "headphone icon Audio" at bounding box center [1431, 238] width 196 height 11
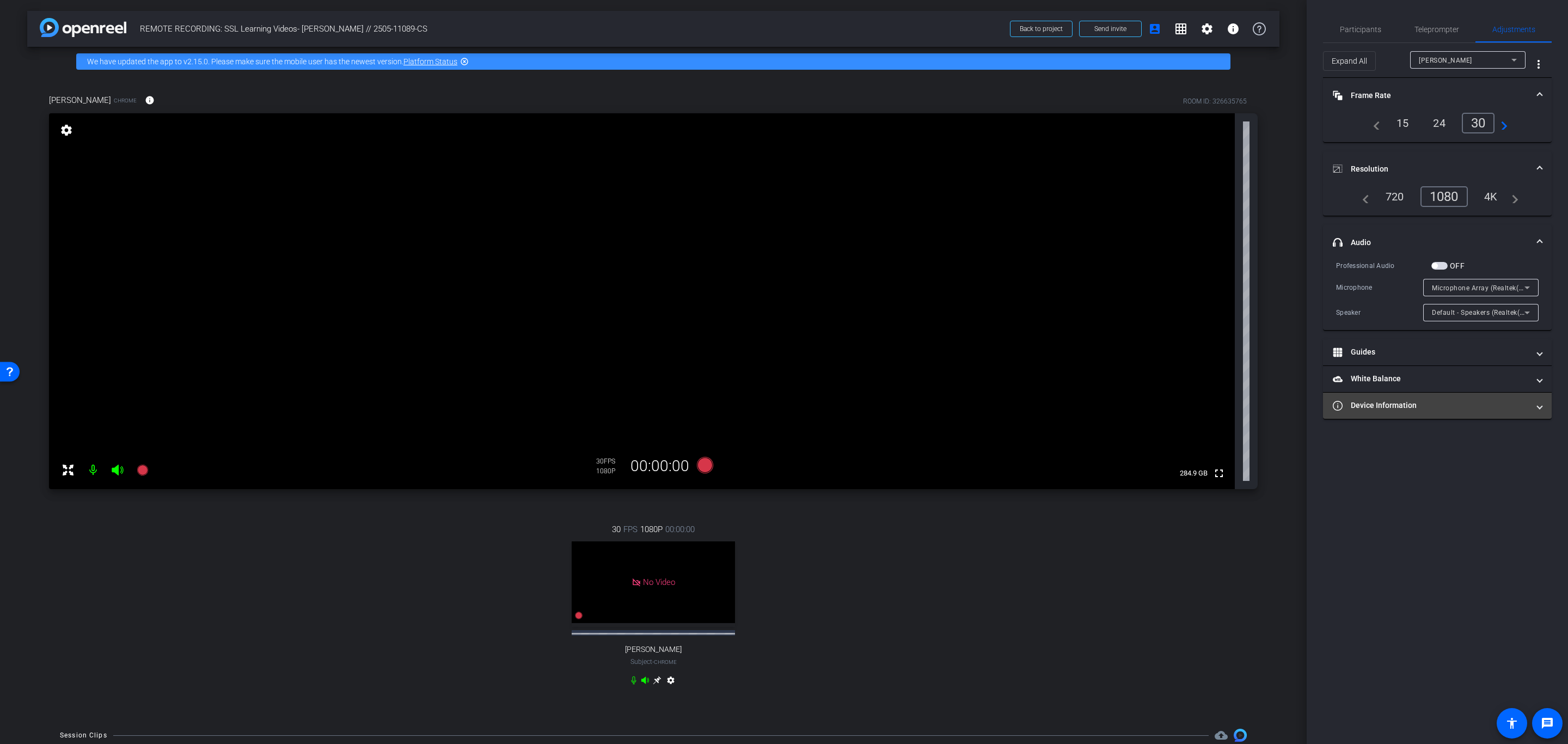
click at [1367, 407] on mat-panel-title "Device Information" at bounding box center [1431, 405] width 196 height 11
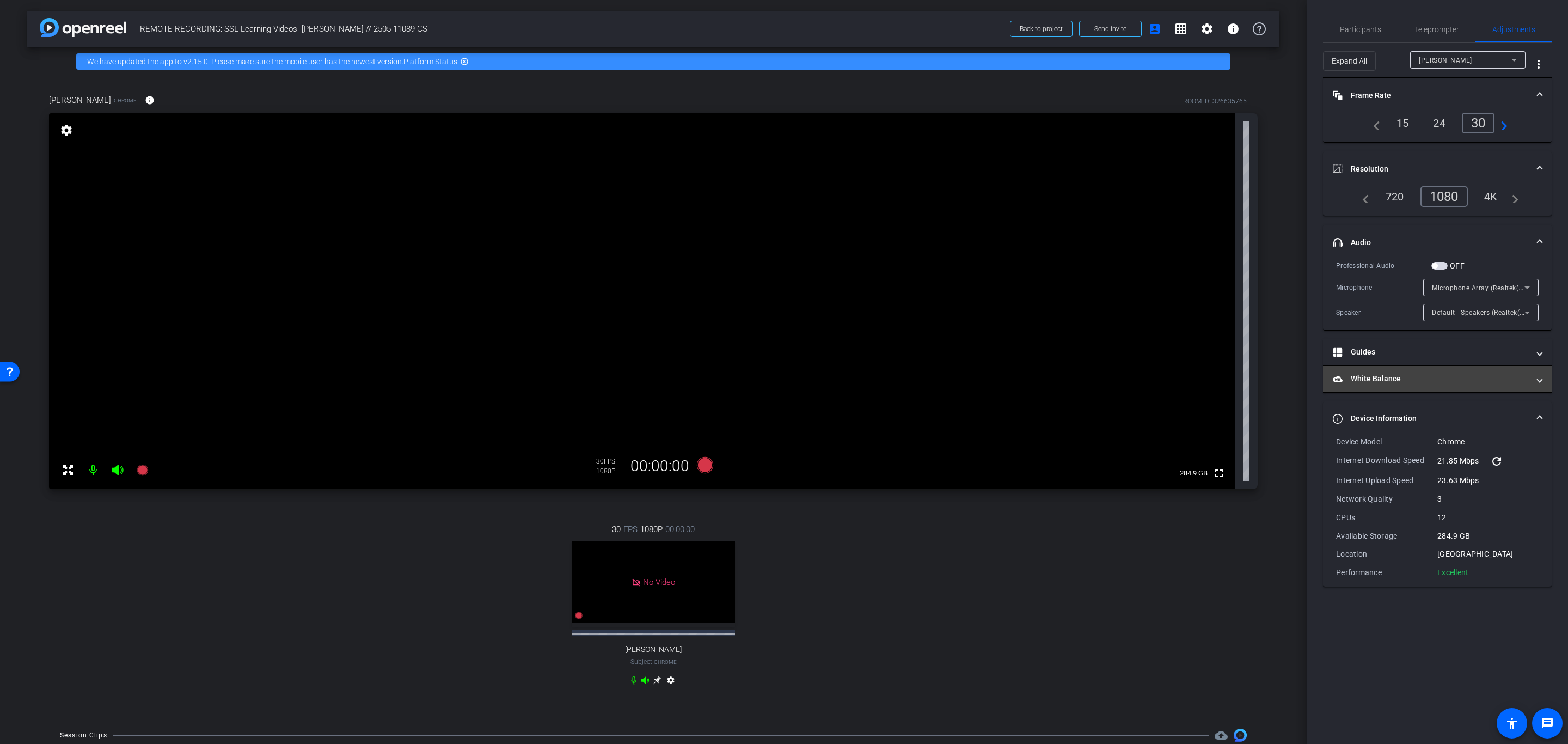
click at [1369, 386] on mat-expansion-panel-header "White Balance White Balance" at bounding box center [1437, 378] width 229 height 26
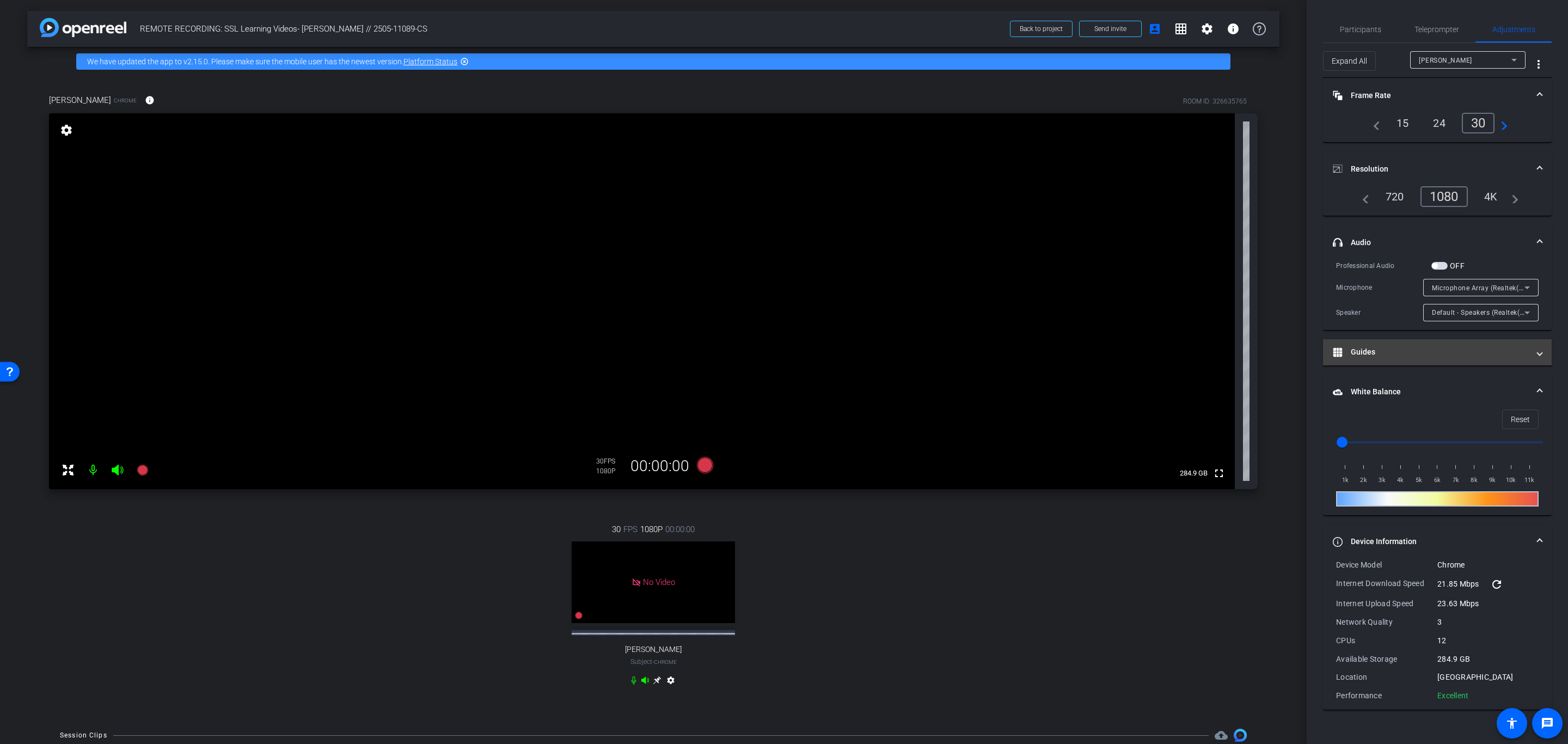
click at [1365, 351] on mat-panel-title "Guides" at bounding box center [1431, 351] width 196 height 11
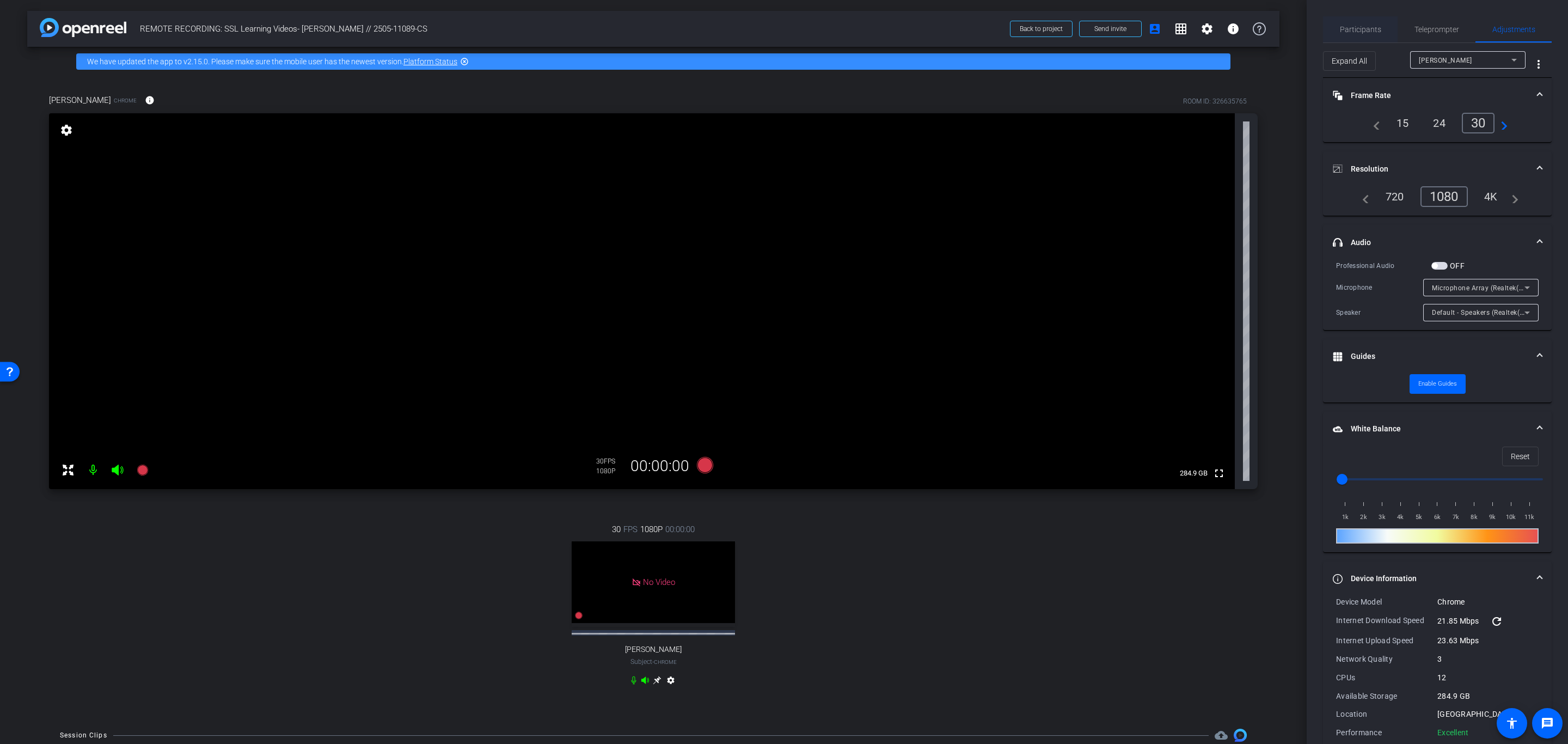
click at [1377, 26] on span "Participants" at bounding box center [1360, 29] width 42 height 8
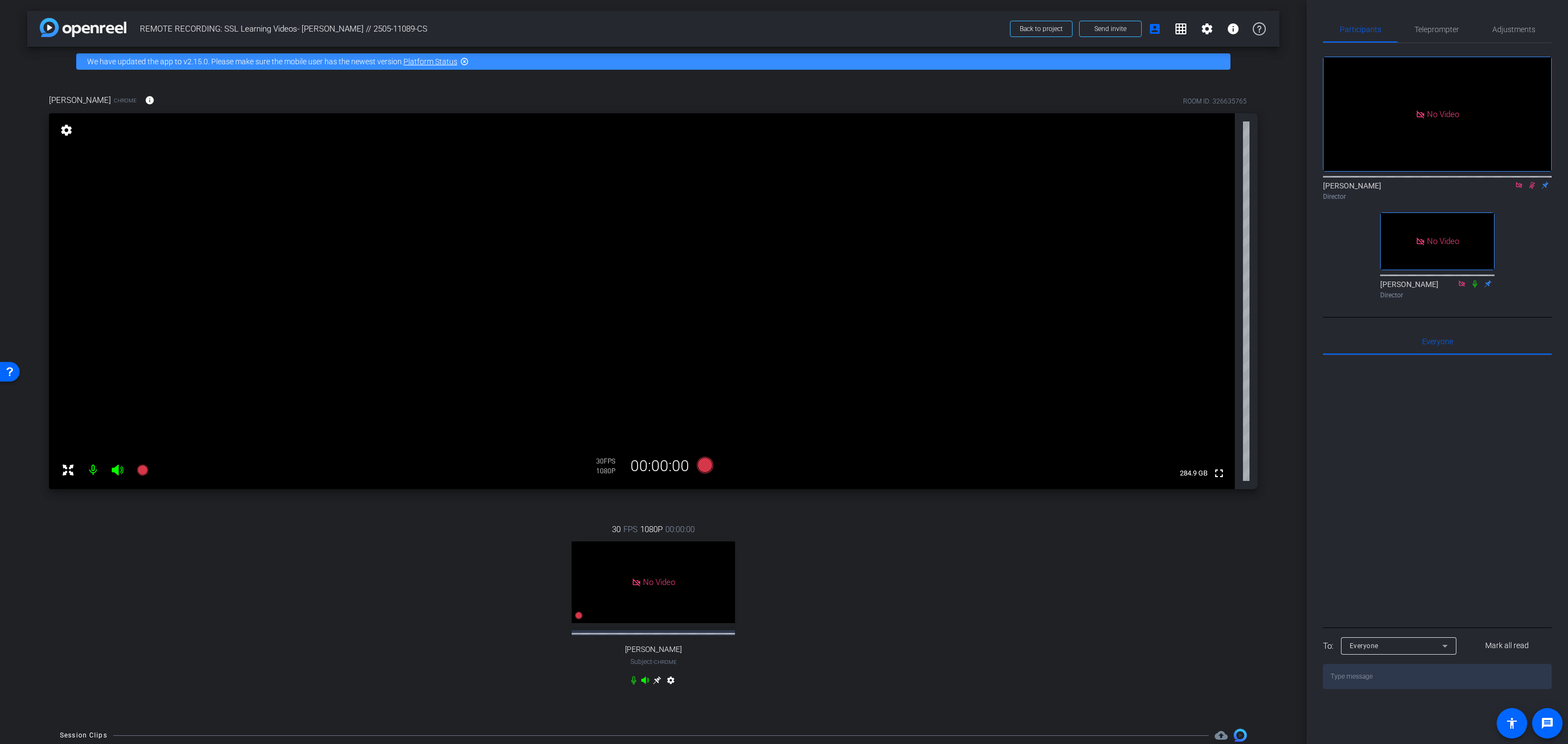
click at [1532, 182] on icon at bounding box center [1532, 185] width 8 height 8
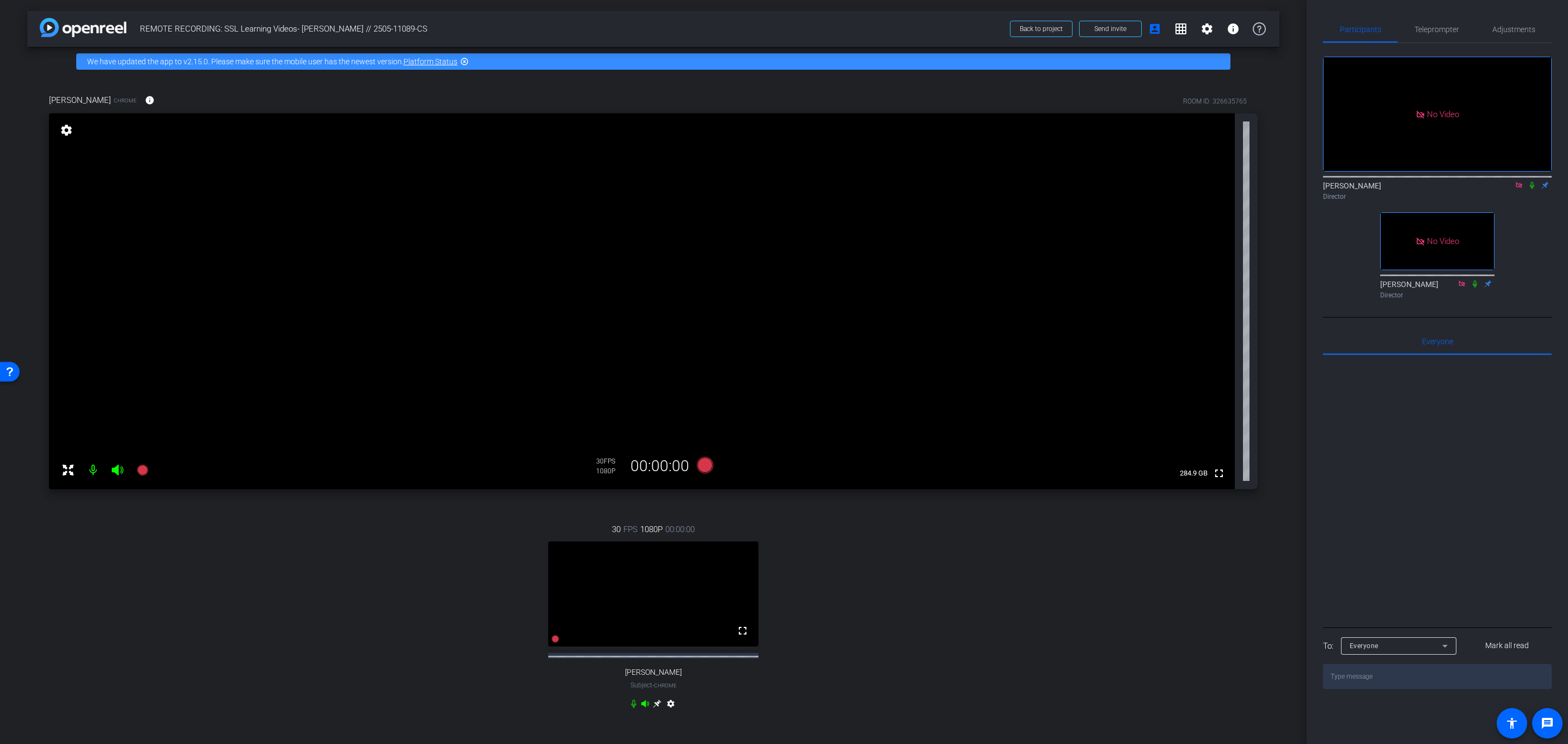
click at [1529, 182] on icon at bounding box center [1532, 185] width 8 height 8
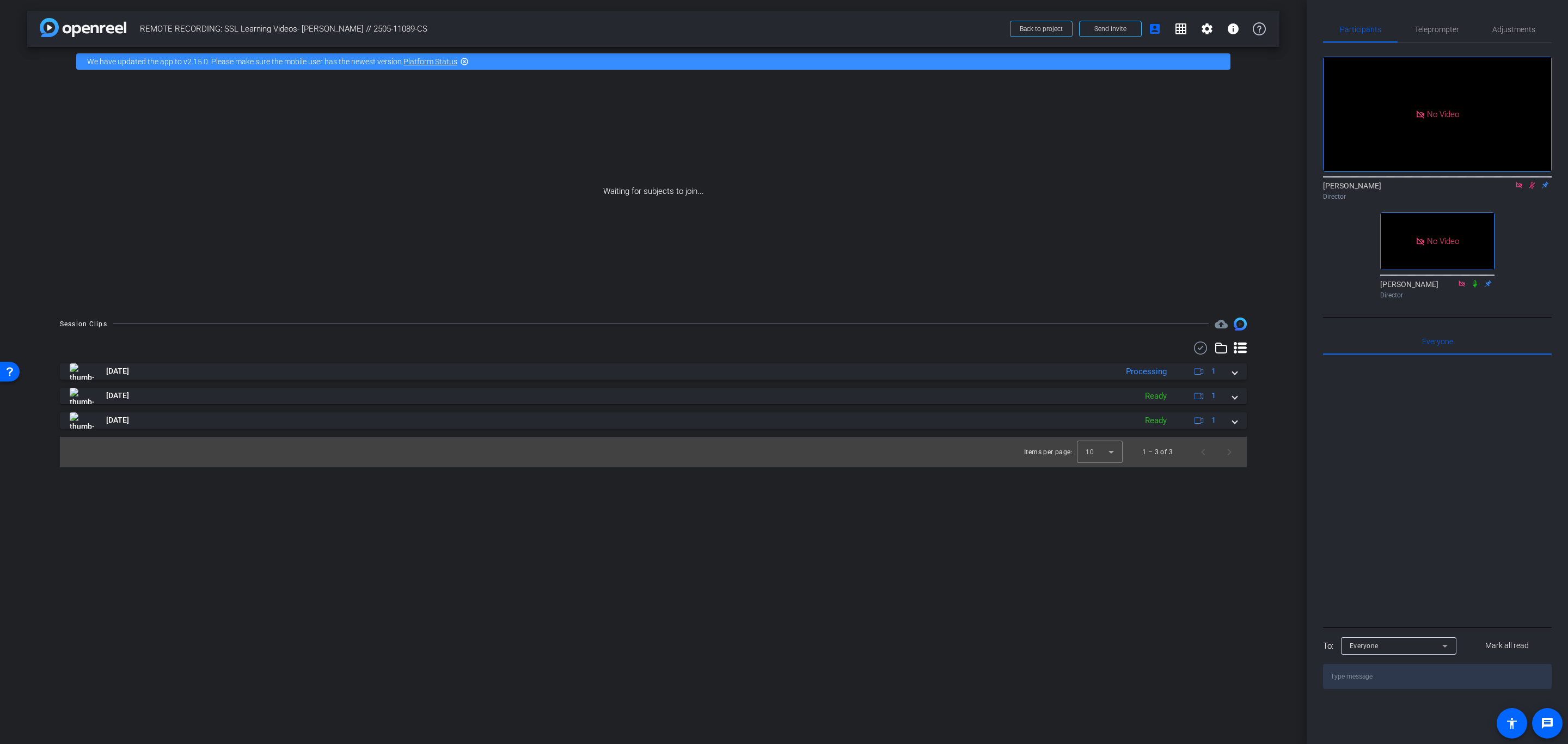
click at [1529, 181] on mat-icon at bounding box center [1532, 186] width 13 height 10
click at [1062, 28] on span "Back to project" at bounding box center [1041, 29] width 43 height 8
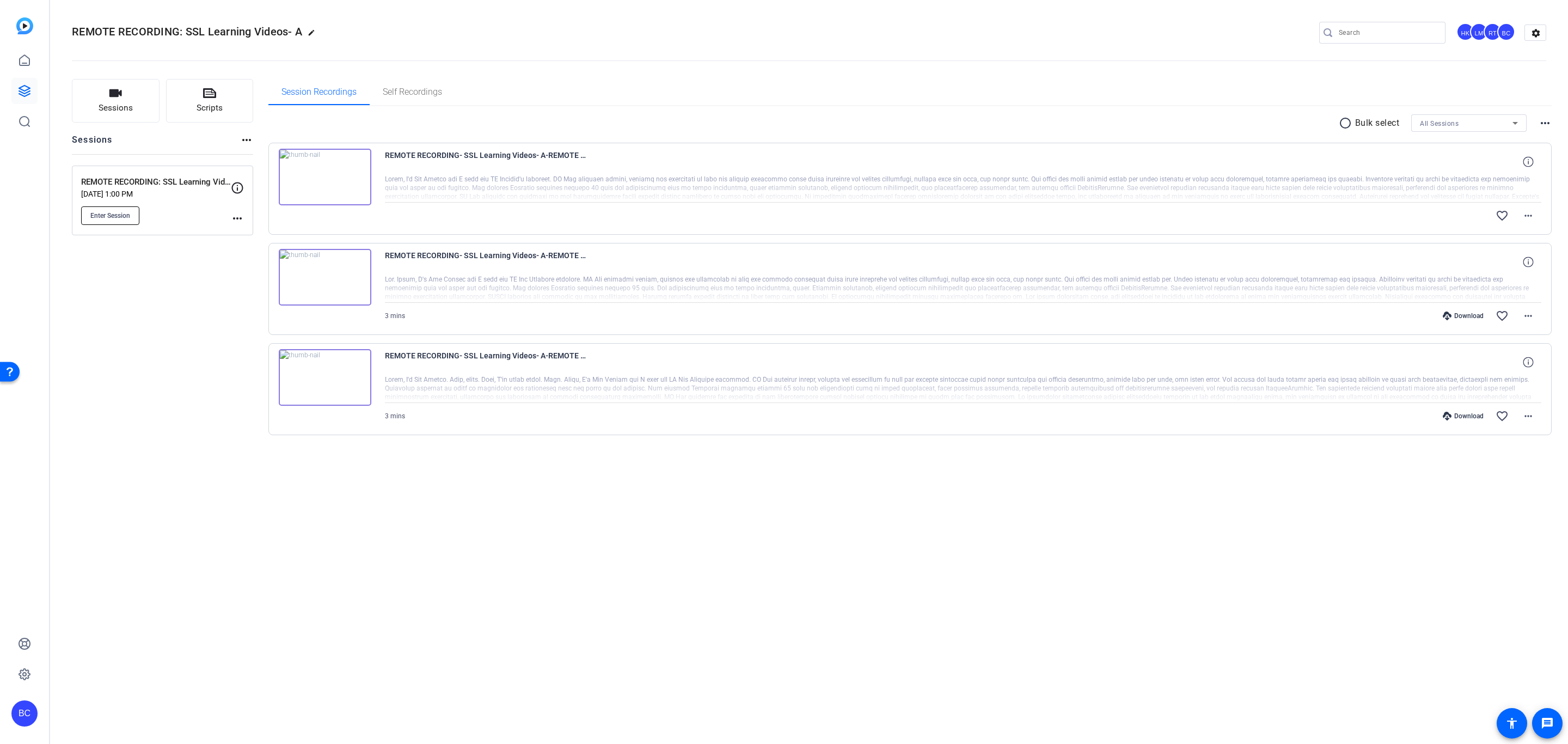
click at [126, 215] on span "Enter Session" at bounding box center [110, 215] width 40 height 8
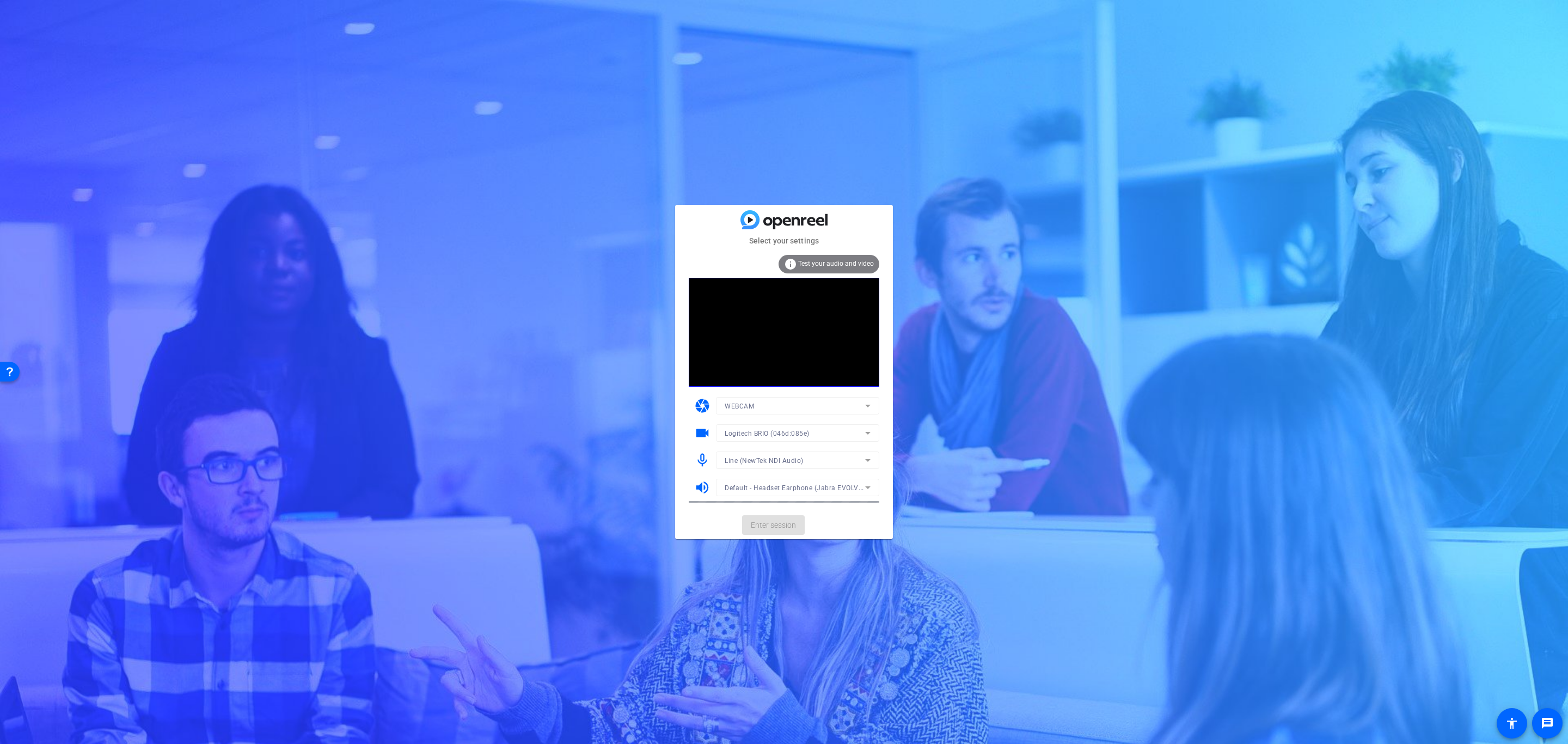
click at [827, 434] on mat-form-field "Logitech BRIO (046d:085e)" at bounding box center [797, 433] width 164 height 18
click at [827, 434] on div "Logitech BRIO (046d:085e)" at bounding box center [795, 434] width 141 height 14
click at [899, 407] on div at bounding box center [784, 372] width 1568 height 744
click at [794, 458] on span "Line (NewTek NDI Audio)" at bounding box center [764, 461] width 79 height 8
click at [829, 533] on span "Default - Headset Microphone (Jabra EVOLVE 20 MS)" at bounding box center [798, 534] width 146 height 13
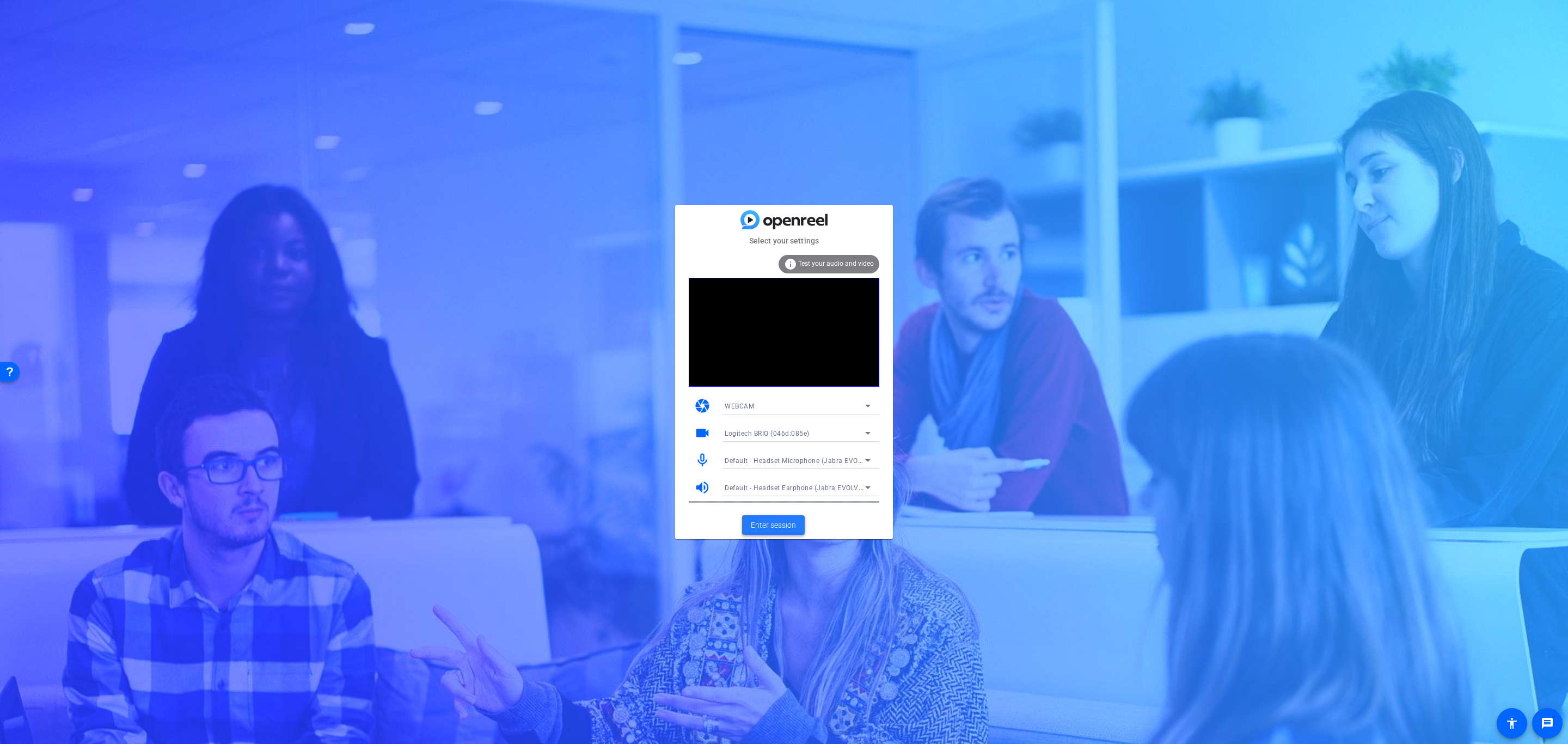
click at [771, 528] on span "Enter session" at bounding box center [773, 524] width 45 height 11
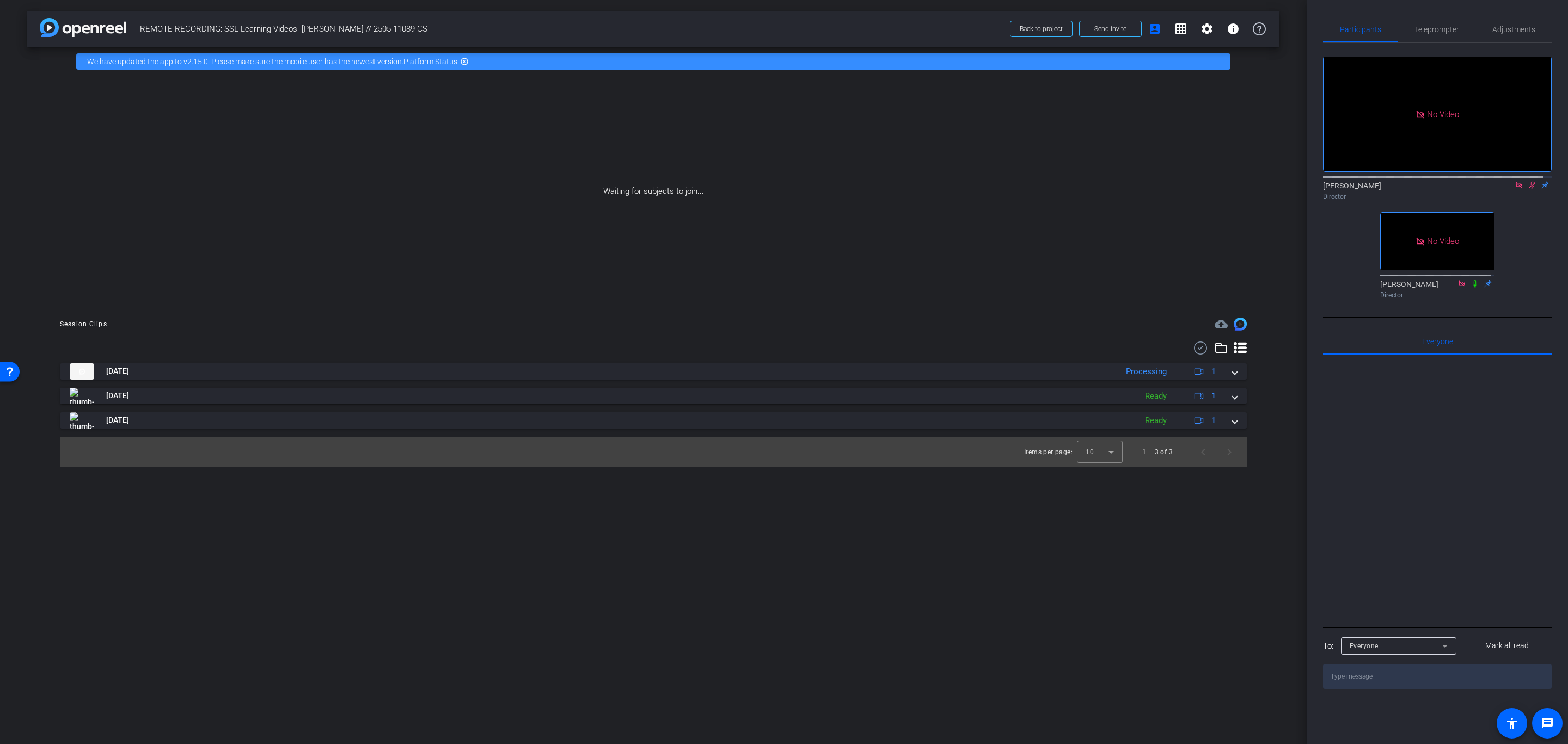
click at [1529, 189] on icon at bounding box center [1532, 185] width 6 height 7
click at [1208, 33] on mat-icon "settings" at bounding box center [1207, 28] width 13 height 13
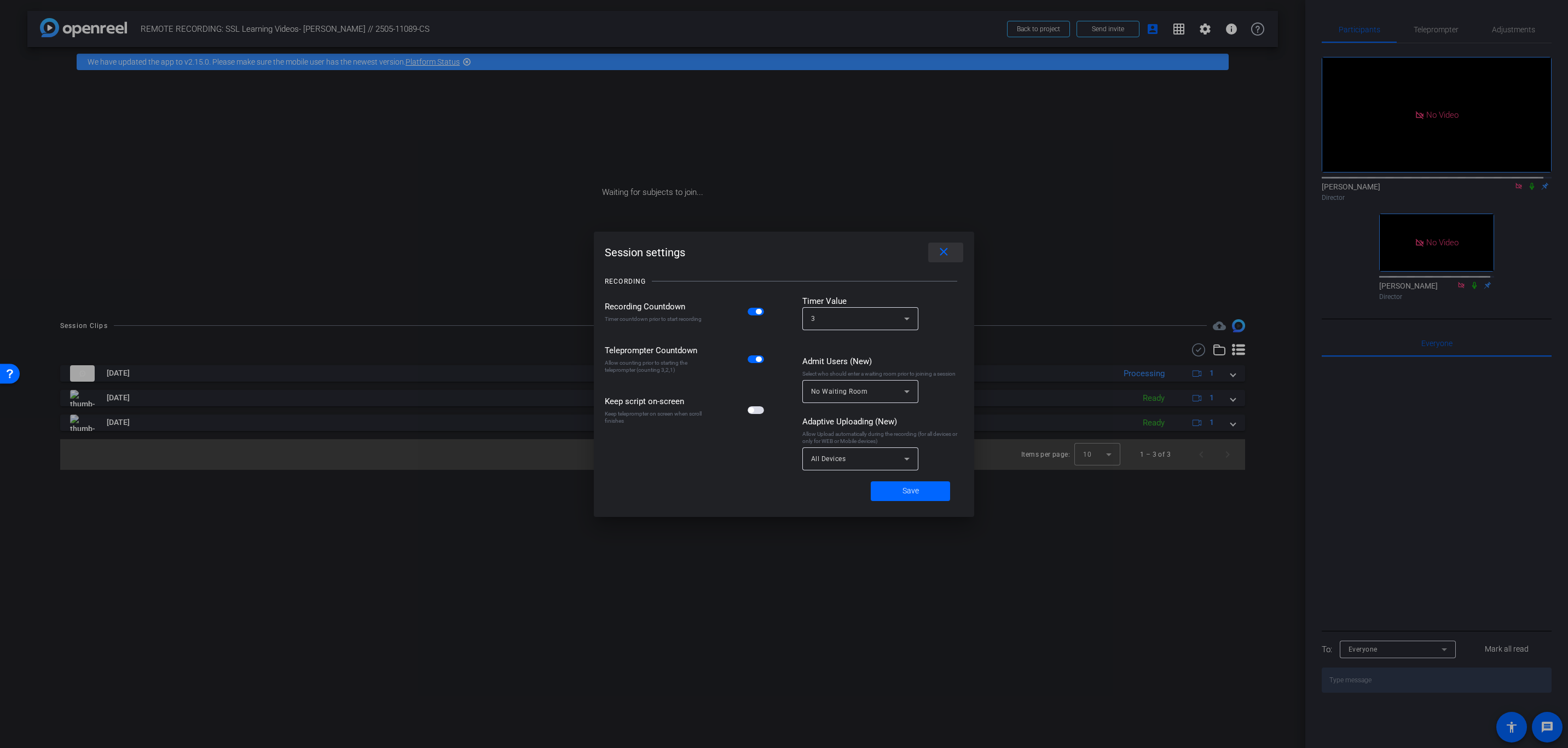
click at [940, 244] on span at bounding box center [946, 252] width 35 height 26
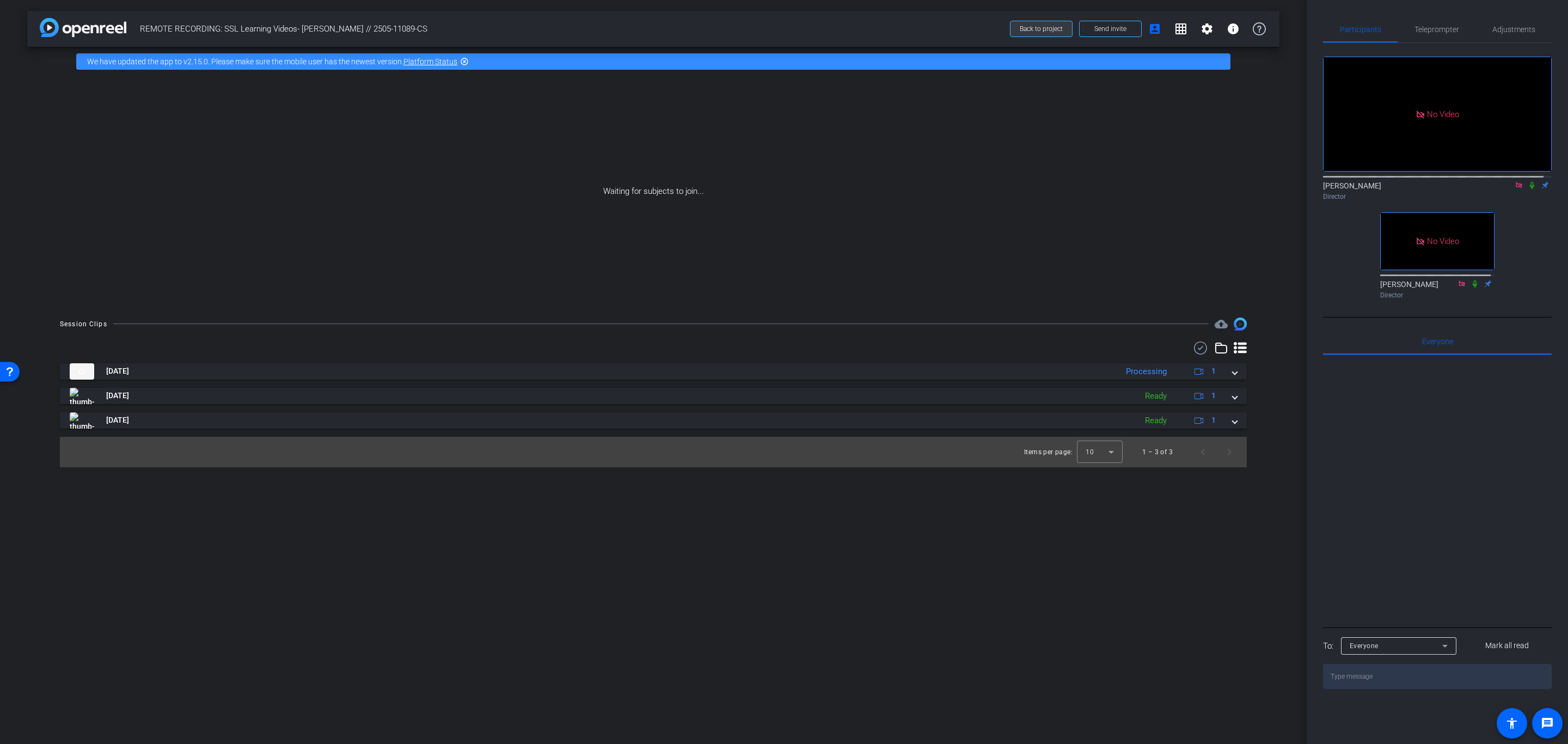
click at [1031, 25] on span "Back to project" at bounding box center [1041, 29] width 43 height 8
